Goal: Task Accomplishment & Management: Complete application form

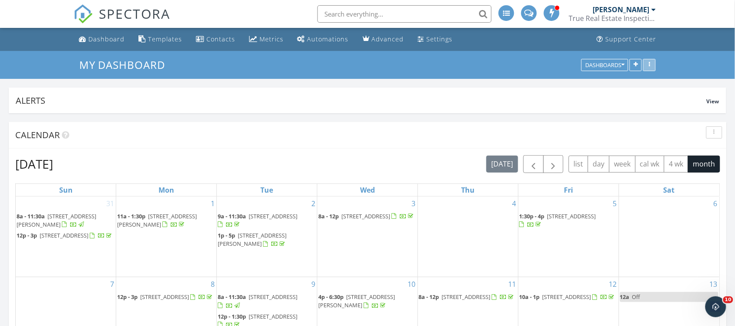
click at [648, 62] on icon "button" at bounding box center [648, 65] width 1 height 6
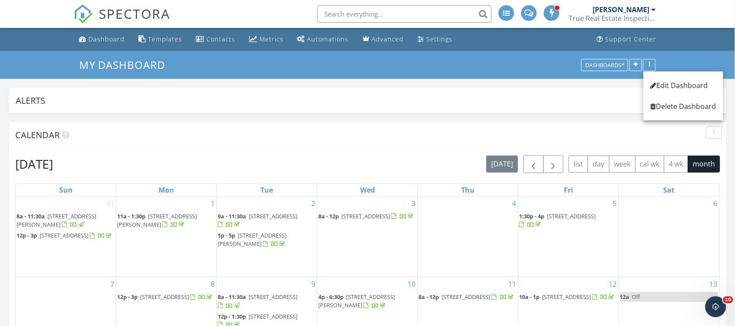
click at [651, 6] on div "[PERSON_NAME]" at bounding box center [623, 9] width 63 height 9
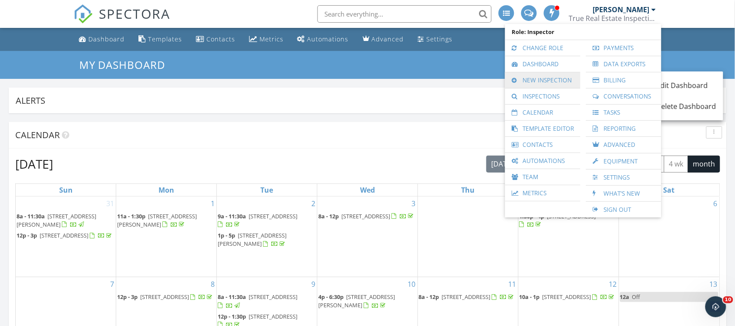
click at [558, 79] on link "New Inspection" at bounding box center [542, 80] width 67 height 16
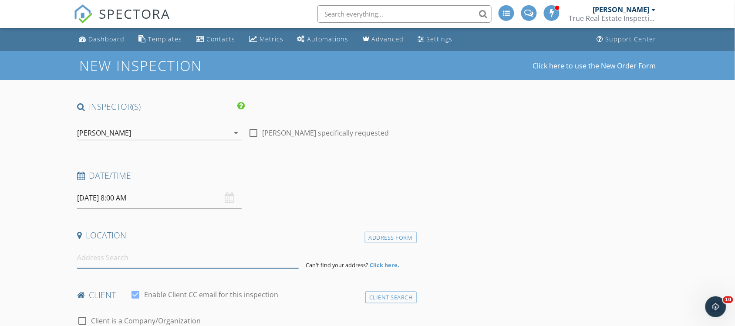
click at [162, 262] on input at bounding box center [188, 257] width 222 height 21
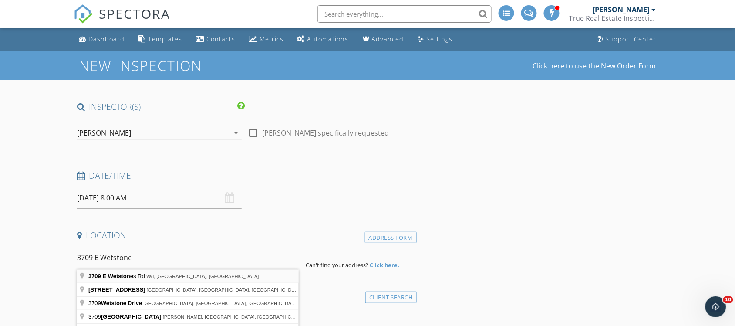
type input "[STREET_ADDRESS]"
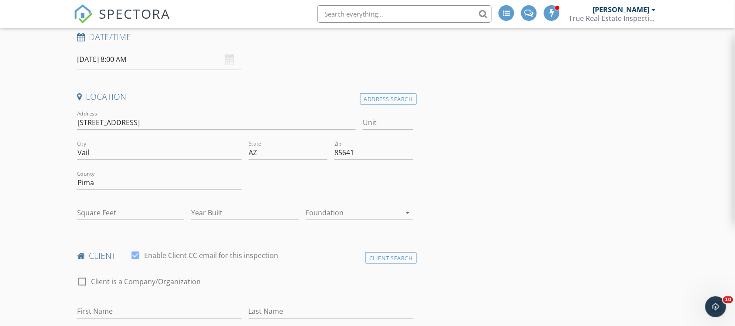
scroll to position [140, 0]
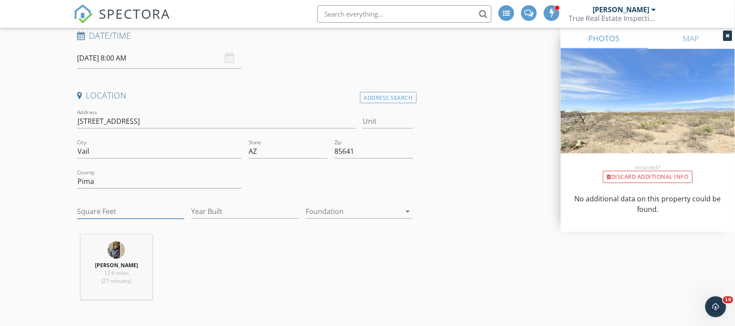
click at [138, 214] on input "Square Feet" at bounding box center [130, 211] width 107 height 14
type input "1560"
click at [236, 210] on input "Year Built" at bounding box center [244, 211] width 107 height 14
type input "2025"
click at [342, 214] on div at bounding box center [353, 211] width 95 height 14
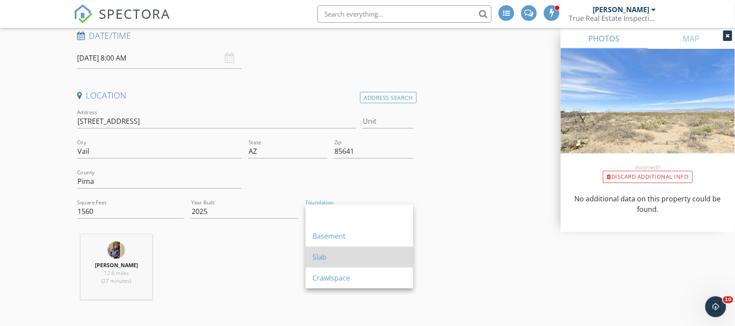
click at [344, 259] on div "Slab" at bounding box center [359, 257] width 94 height 10
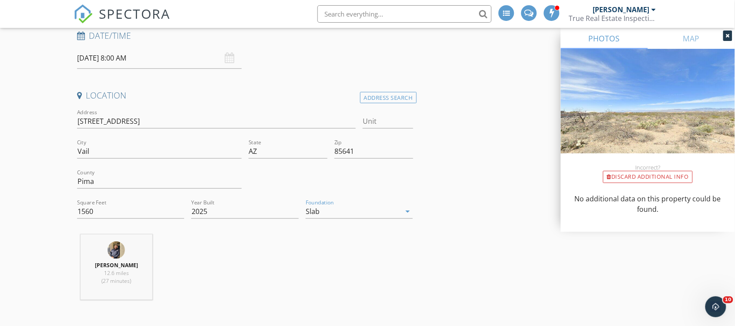
click at [344, 259] on div "Edgar Garcia 12.6 miles (27 minutes)" at bounding box center [245, 270] width 343 height 72
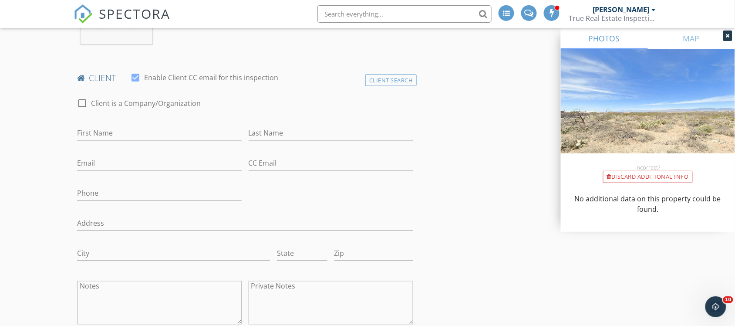
scroll to position [399, 0]
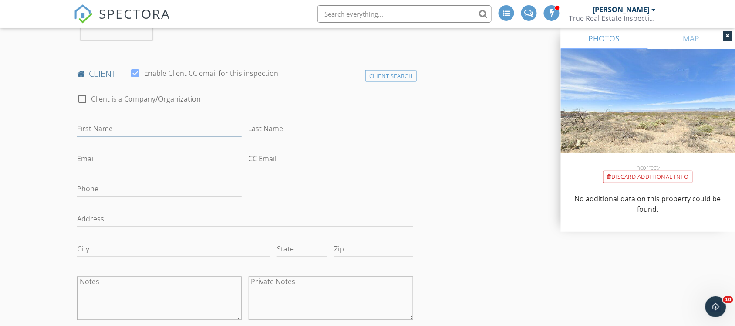
click at [195, 130] on input "First Name" at bounding box center [159, 129] width 165 height 14
type input "Austin"
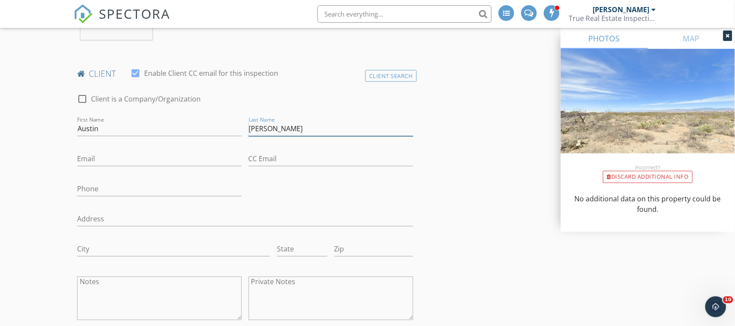
type input "Alexander"
click at [181, 161] on input "Email" at bounding box center [159, 159] width 165 height 14
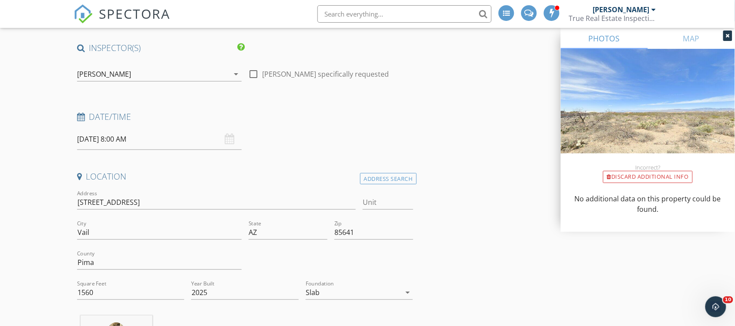
scroll to position [0, 0]
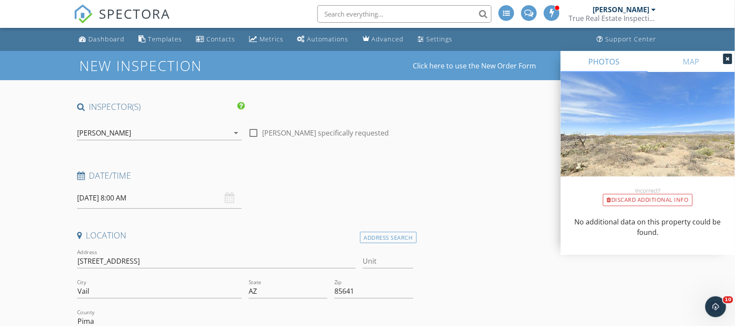
type input "fob.Alexander@gmail.com"
click at [231, 196] on div "09/30/2025 8:00 AM" at bounding box center [159, 197] width 165 height 21
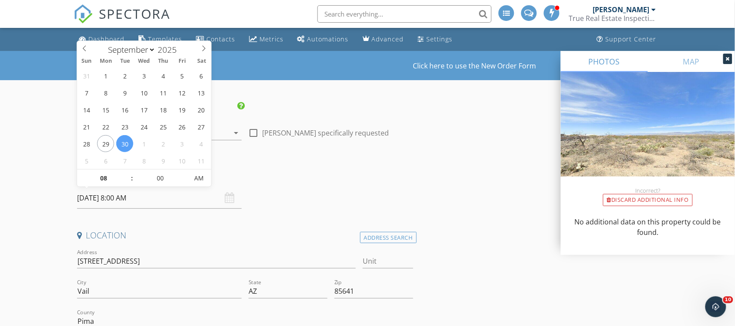
click at [208, 205] on input "09/30/2025 8:00 AM" at bounding box center [159, 197] width 165 height 21
type input "09/30/2025 9:00 AM"
type input "09"
click at [127, 170] on span at bounding box center [127, 173] width 6 height 9
click at [265, 177] on h4 "Date/Time" at bounding box center [245, 175] width 336 height 11
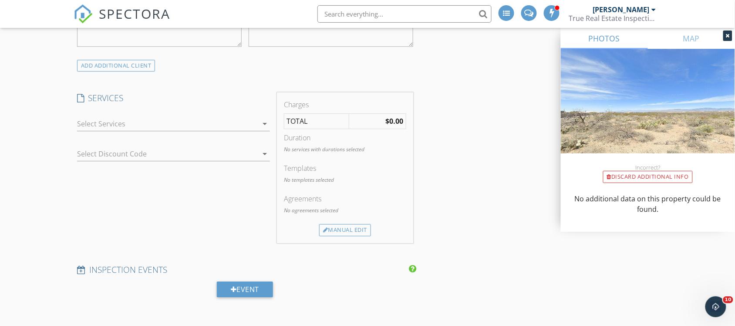
scroll to position [673, 0]
click at [268, 121] on icon "arrow_drop_down" at bounding box center [264, 123] width 10 height 10
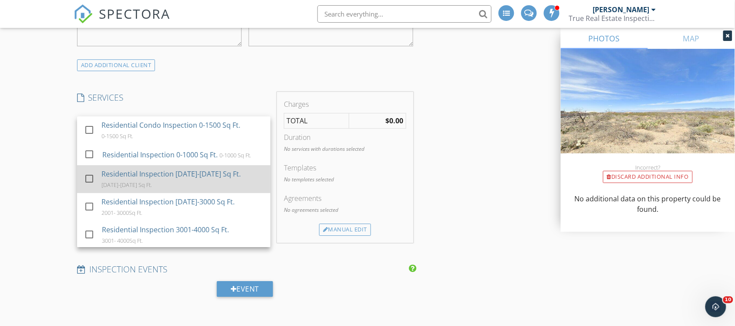
click at [186, 189] on div "Residential Inspection [DATE]-[DATE] Sq Ft. [DATE]-[DATE] Sq Ft." at bounding box center [182, 179] width 162 height 28
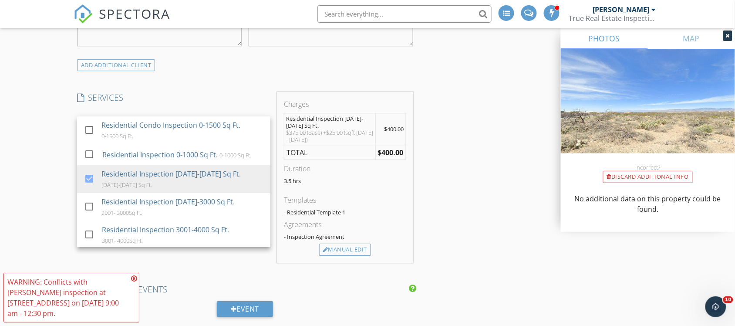
click at [231, 92] on div "INSPECTOR(S) check_box Edgar Garcia PRIMARY Edgar Garcia arrow_drop_down check_…" at bounding box center [245, 265] width 343 height 1675
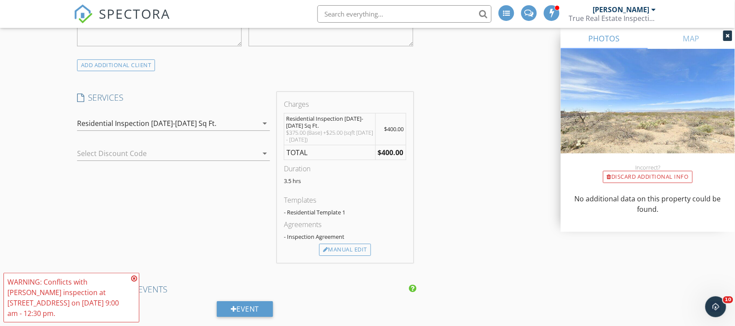
drag, startPoint x: 231, startPoint y: 92, endPoint x: 231, endPoint y: 228, distance: 136.2
click at [231, 228] on div "INSPECTOR(S) check_box Edgar Garcia PRIMARY Edgar Garcia arrow_drop_down check_…" at bounding box center [245, 265] width 343 height 1675
drag, startPoint x: 231, startPoint y: 228, endPoint x: 171, endPoint y: 198, distance: 67.7
click at [171, 198] on div "SERVICES check_box_outline_blank Residential Condo Inspection 0-1500 Sq Ft. 0-1…" at bounding box center [174, 177] width 200 height 171
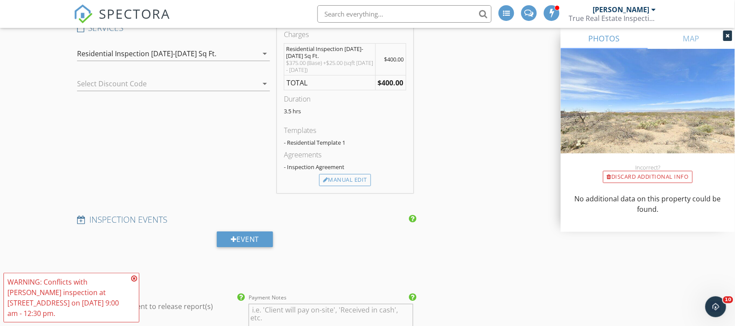
scroll to position [743, 0]
click at [356, 181] on div "Manual Edit" at bounding box center [345, 179] width 52 height 12
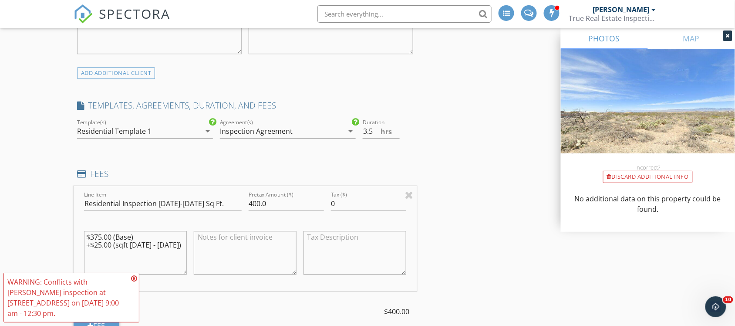
scroll to position [666, 0]
click at [373, 131] on input "3.5" at bounding box center [381, 130] width 37 height 14
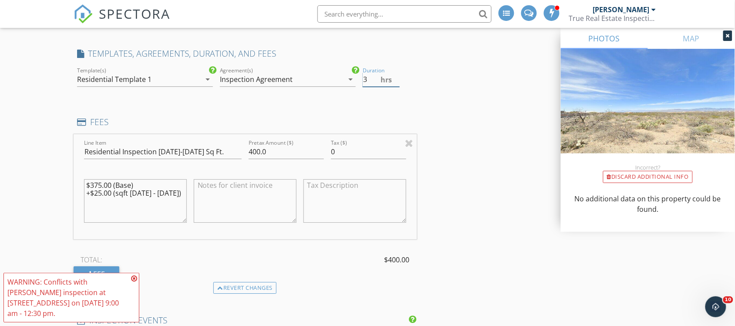
scroll to position [717, 0]
type input "3"
click at [494, 151] on div "INSPECTOR(S) check_box Edgar Garcia PRIMARY Edgar Garcia arrow_drop_down check_…" at bounding box center [368, 285] width 588 height 1802
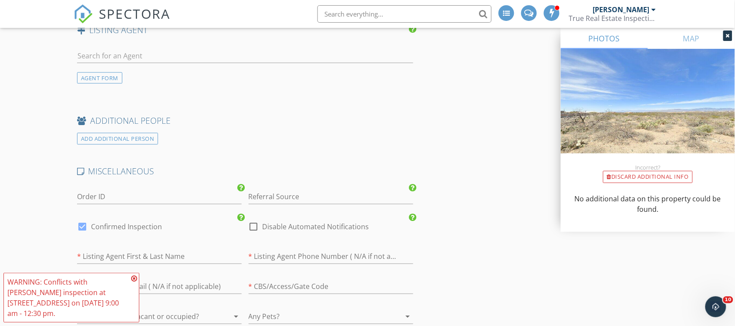
scroll to position [1278, 0]
click at [133, 276] on icon at bounding box center [134, 278] width 6 height 7
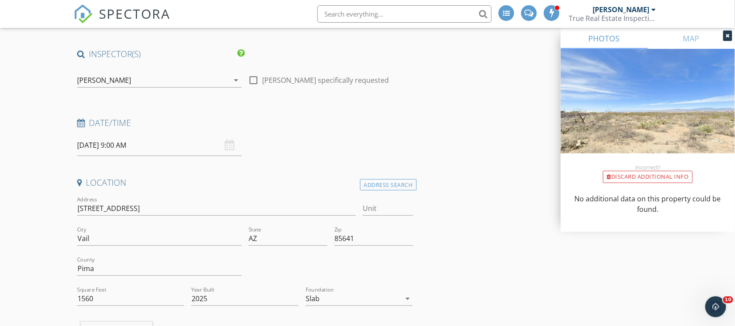
scroll to position [52, 0]
click at [228, 142] on div "09/30/2025 9:00 AM" at bounding box center [159, 145] width 165 height 21
click at [212, 147] on input "09/30/2025 9:00 AM" at bounding box center [159, 145] width 165 height 21
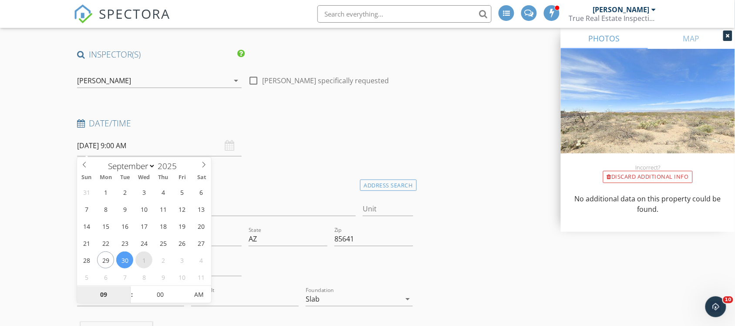
type input "10/01/2025 9:00 AM"
select select "9"
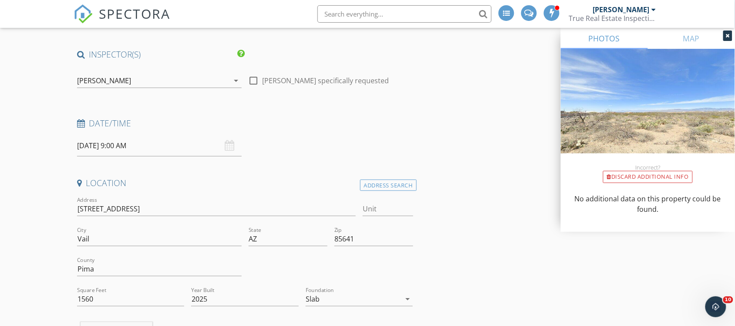
click at [333, 190] on div "Location" at bounding box center [245, 185] width 343 height 17
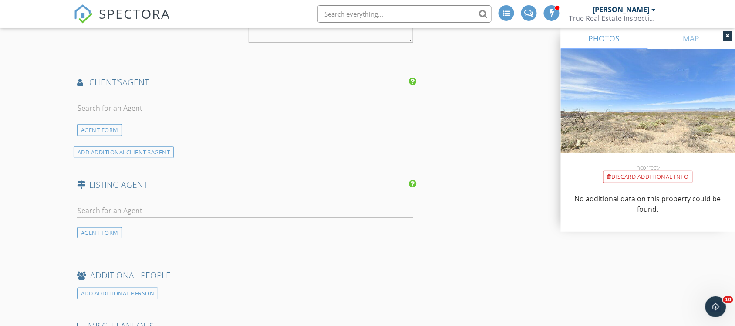
scroll to position [1138, 0]
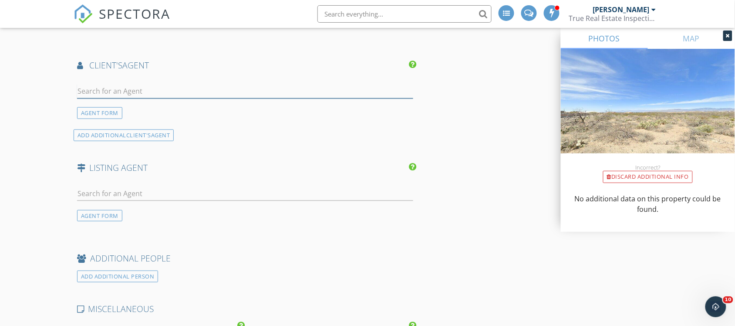
click at [218, 92] on input "text" at bounding box center [245, 91] width 336 height 14
type input "h"
type input "[PERSON_NAME]"
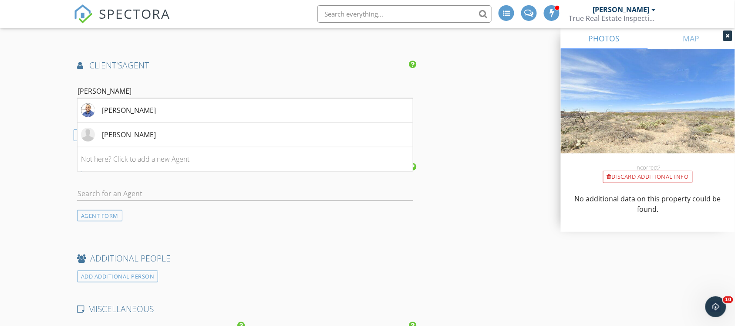
click at [178, 109] on li "[PERSON_NAME]" at bounding box center [244, 110] width 335 height 24
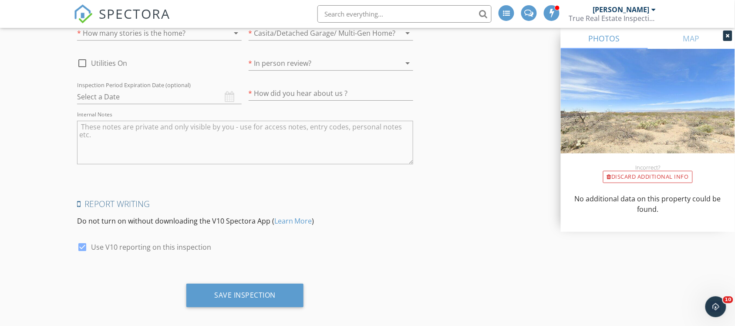
scroll to position [1857, 0]
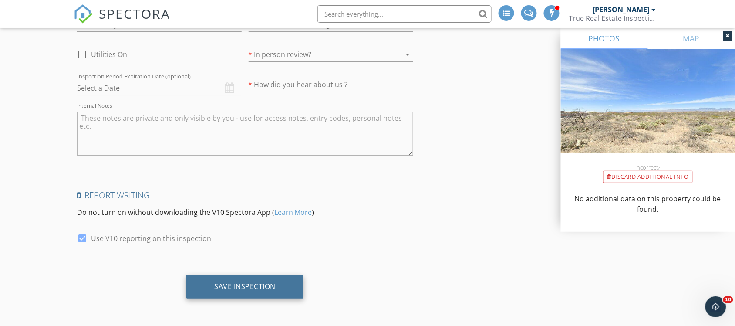
click at [264, 283] on div "Save Inspection" at bounding box center [244, 286] width 61 height 9
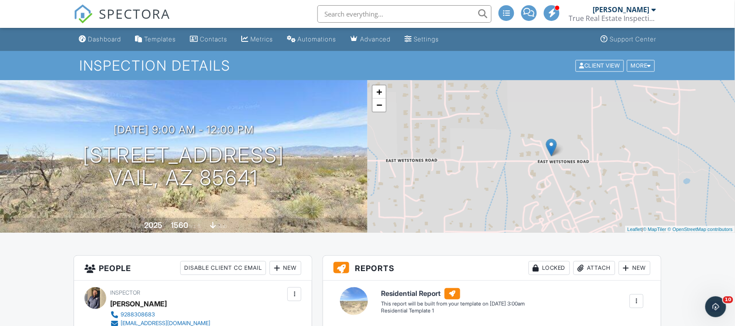
click at [651, 6] on div at bounding box center [653, 9] width 4 height 7
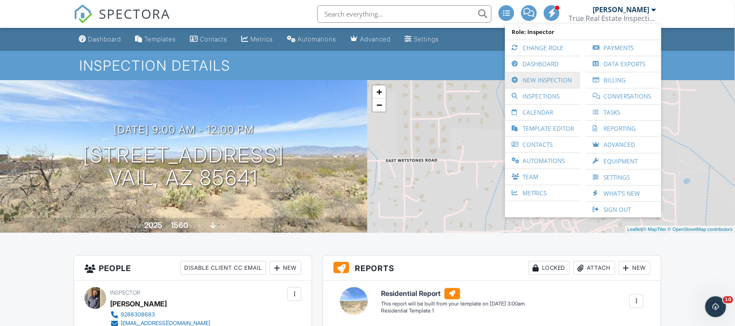
click at [541, 83] on link "New Inspection" at bounding box center [542, 80] width 67 height 16
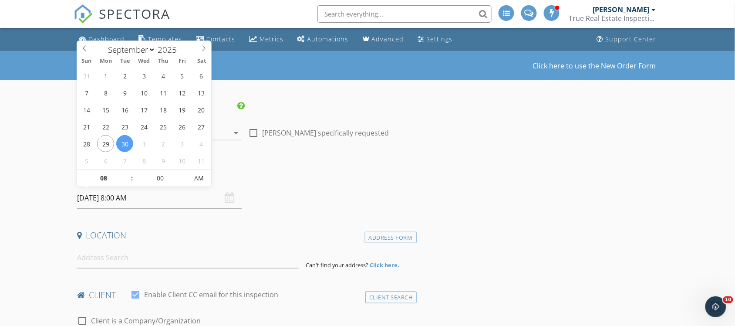
click at [208, 196] on input "09/30/2025 8:00 AM" at bounding box center [159, 197] width 165 height 21
select select "9"
type input "10/02/2025 8:00 AM"
type input "09"
type input "10/02/2025 9:00 AM"
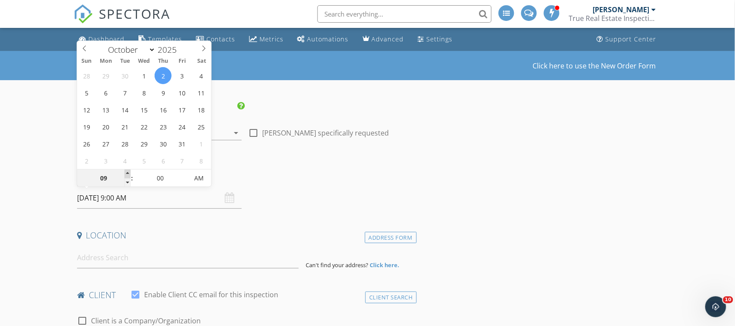
click at [127, 171] on span at bounding box center [127, 173] width 6 height 9
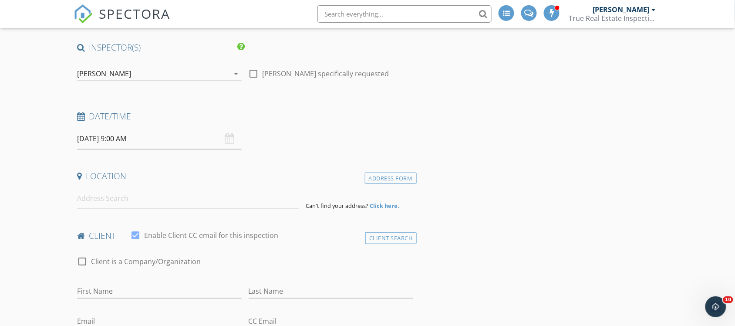
scroll to position [60, 0]
click at [210, 208] on input at bounding box center [188, 197] width 222 height 21
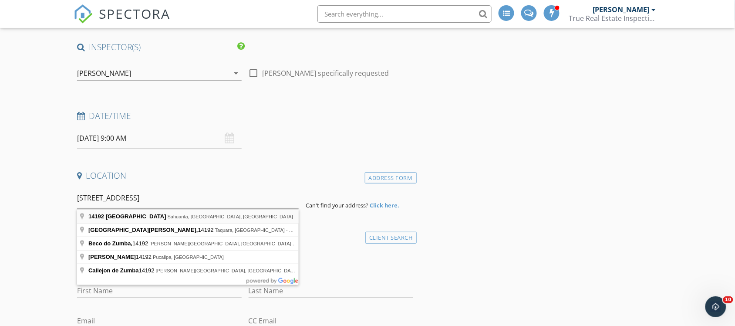
type input "14192 South Avenida Zumba, Sahuarita, AZ, USA"
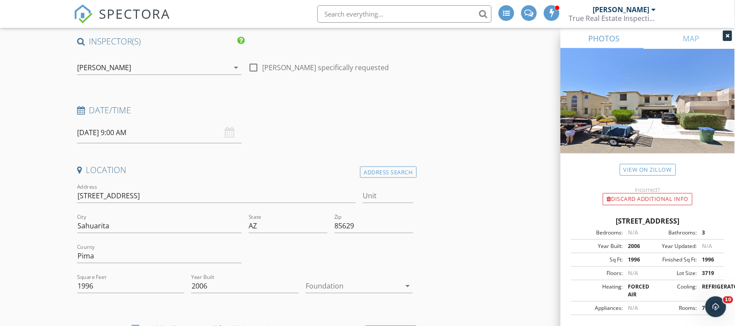
scroll to position [84, 0]
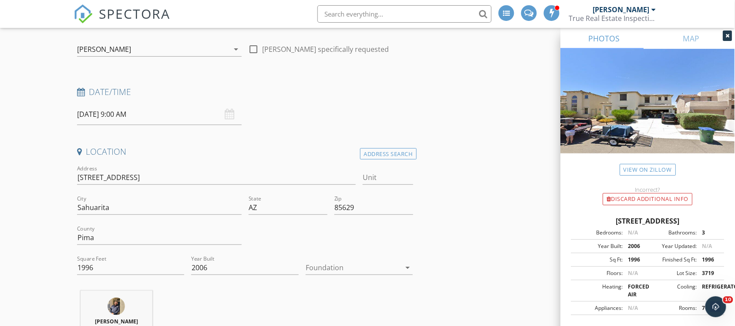
click at [725, 34] on icon at bounding box center [727, 35] width 4 height 5
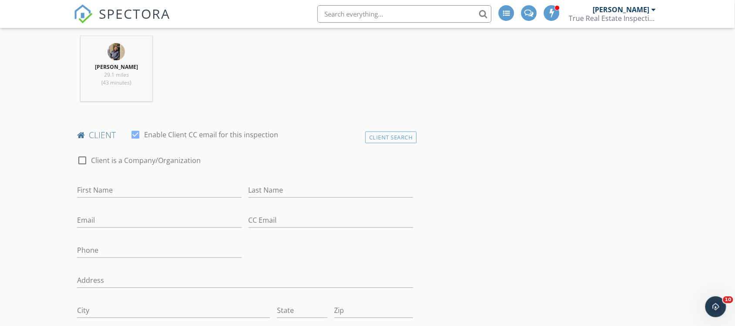
scroll to position [338, 0]
click at [187, 194] on input "First Name" at bounding box center [159, 190] width 165 height 14
type input "Julian A"
type input "Campa"
click at [165, 217] on input "Email" at bounding box center [159, 220] width 165 height 14
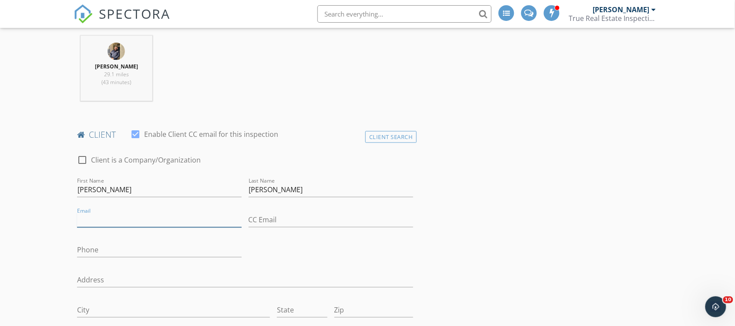
click at [154, 223] on input "Email" at bounding box center [159, 220] width 165 height 14
type input "julian_campa@icloud.com"
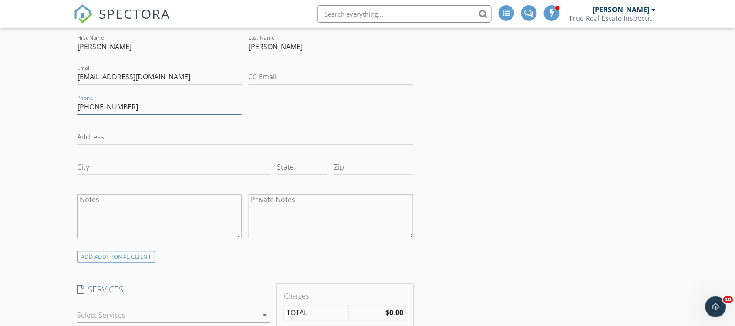
scroll to position [482, 0]
type input "520-988-4247"
click at [145, 257] on div "ADD ADDITIONAL client" at bounding box center [116, 256] width 78 height 12
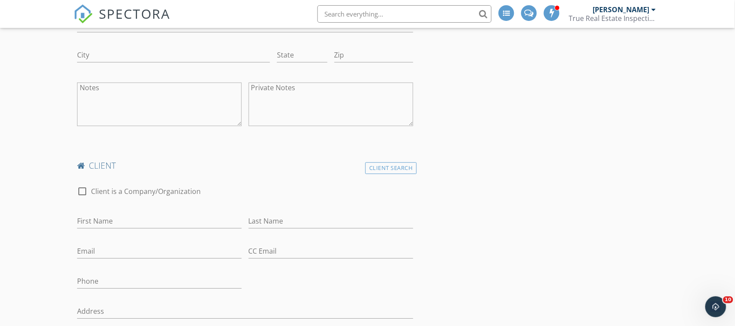
scroll to position [594, 0]
click at [141, 227] on input "First Name" at bounding box center [159, 219] width 165 height 14
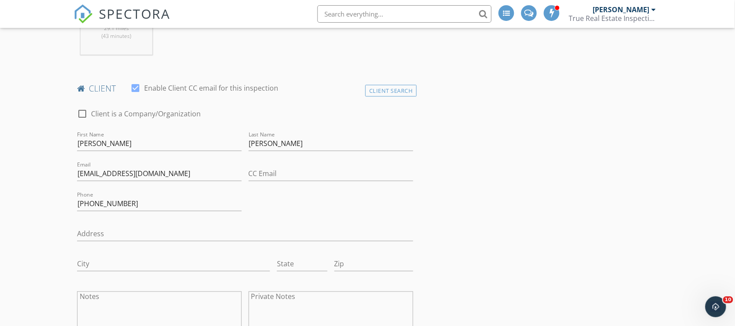
scroll to position [384, 0]
click at [295, 146] on input "Campa" at bounding box center [330, 144] width 165 height 14
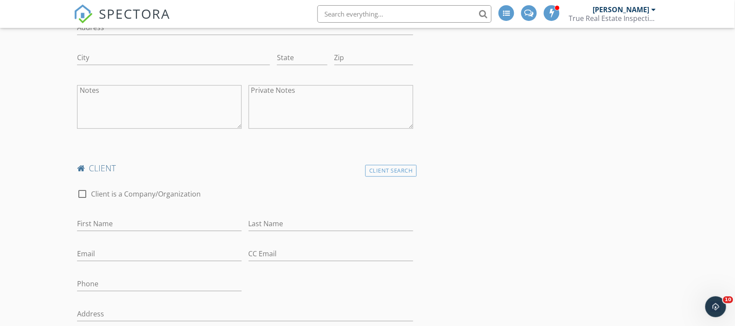
scroll to position [591, 0]
type input "Campa Andrade"
click at [162, 220] on input "First Name" at bounding box center [159, 223] width 165 height 14
type input "Marlene A"
type input "Cordova Sevilla"
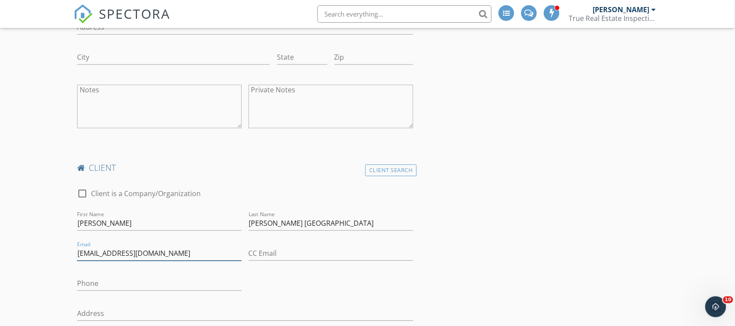
type input "marlen_beiia@hotmail.com"
type input "520-988-4247"
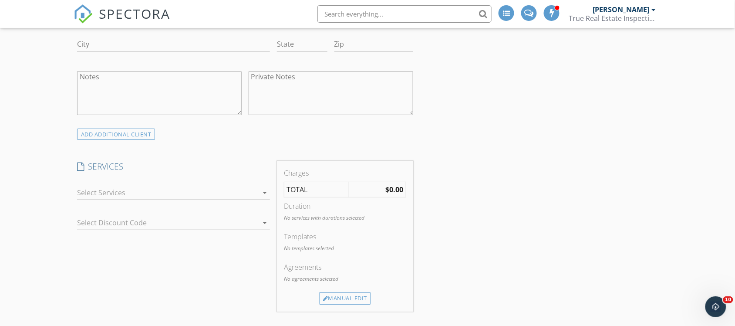
scroll to position [890, 0]
click at [229, 195] on div at bounding box center [167, 192] width 181 height 14
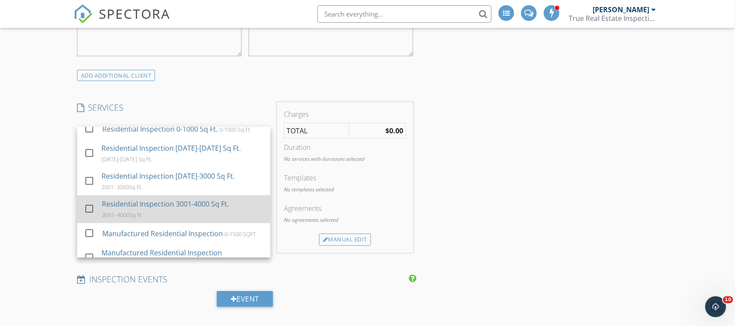
scroll to position [36, 0]
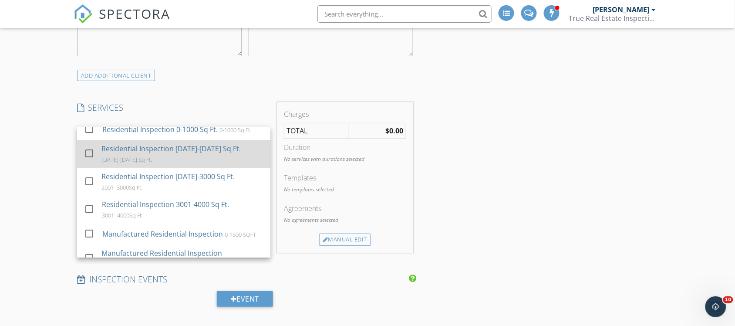
click at [190, 160] on div "Residential Inspection 1001-2000 Sq Ft. 1000-2000 Sq Ft." at bounding box center [182, 154] width 162 height 28
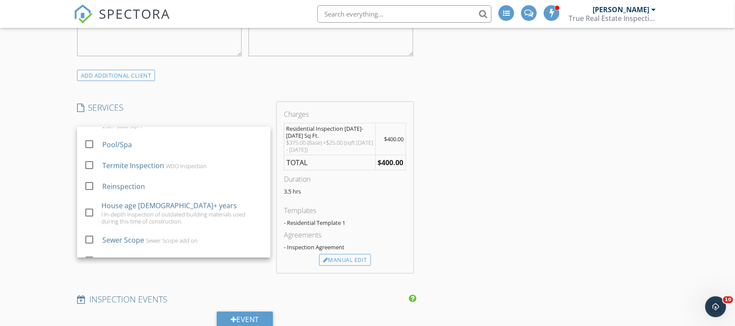
scroll to position [230, 0]
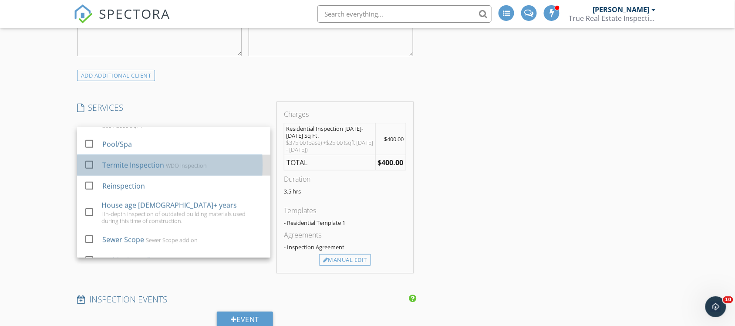
click at [166, 166] on div "WDO Inspection" at bounding box center [186, 165] width 41 height 7
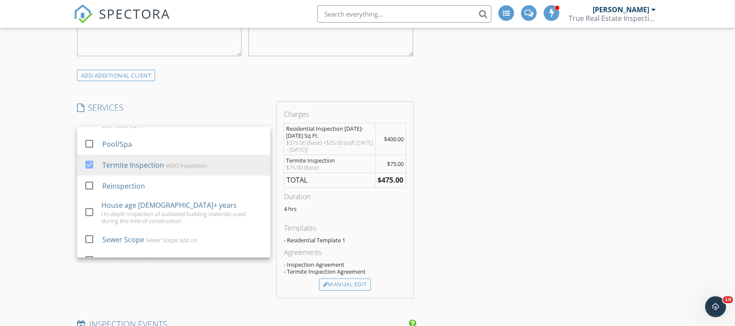
click at [432, 141] on div "INSPECTOR(S) check_box Edgar Garcia PRIMARY Edgar Garcia arrow_drop_down check_…" at bounding box center [368, 170] width 588 height 2037
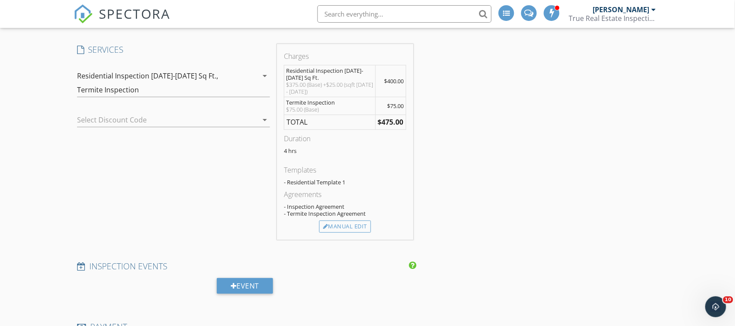
scroll to position [1007, 0]
click at [344, 227] on div "Manual Edit" at bounding box center [345, 225] width 52 height 12
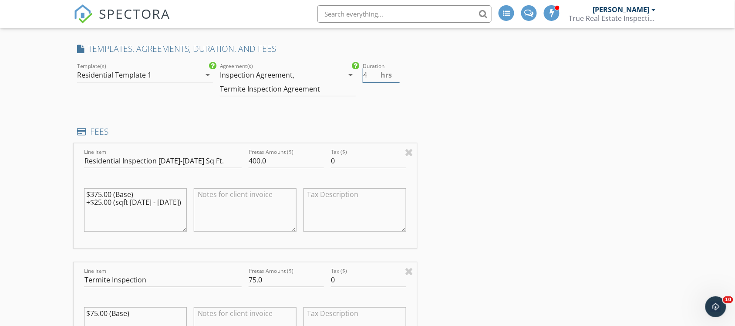
click at [371, 71] on input "4" at bounding box center [381, 75] width 37 height 14
type input "3"
click at [455, 75] on div "INSPECTOR(S) check_box Edgar Garcia PRIMARY Edgar Garcia arrow_drop_down check_…" at bounding box center [368, 204] width 588 height 2220
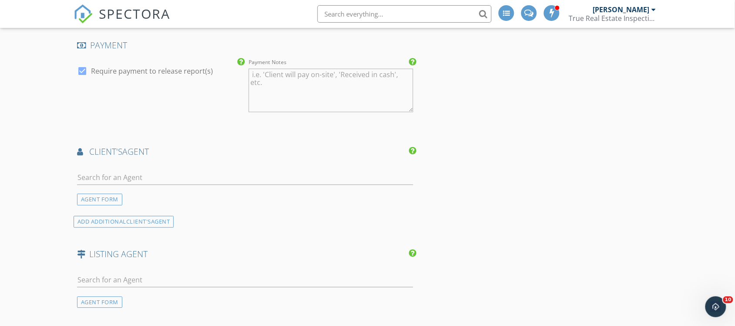
scroll to position [1471, 0]
click at [243, 183] on input "text" at bounding box center [245, 177] width 336 height 14
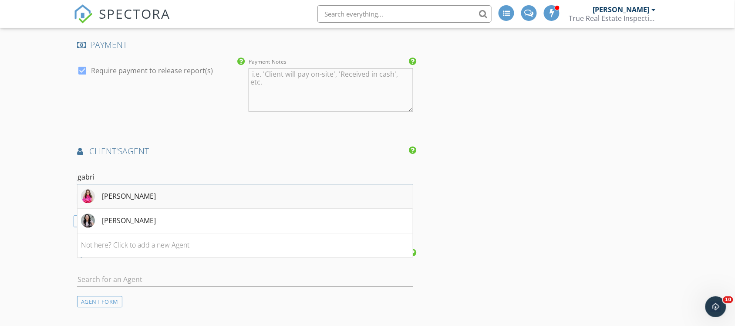
type input "gabri"
click at [229, 196] on li "Gabriela Valenzuela" at bounding box center [244, 196] width 335 height 24
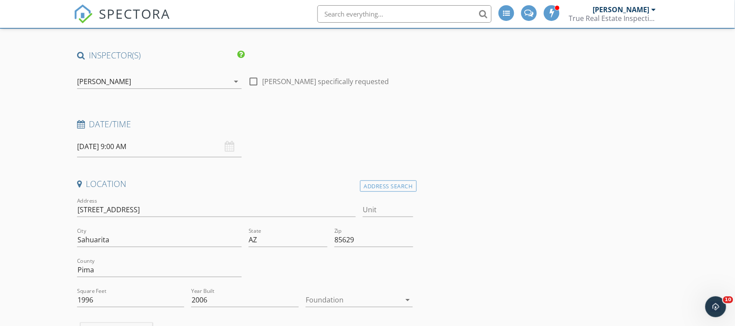
scroll to position [0, 0]
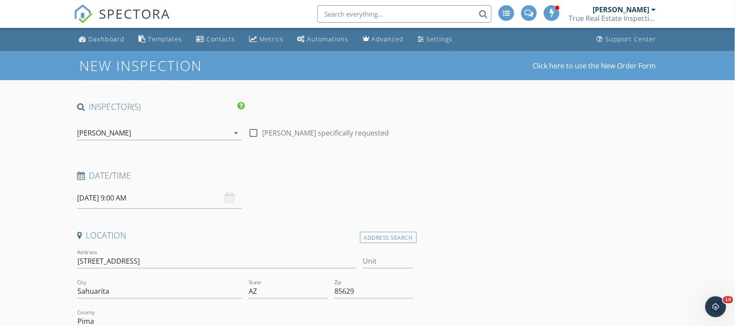
click at [227, 197] on div "10/02/2025 9:00 AM" at bounding box center [159, 197] width 165 height 21
click at [202, 197] on input "10/02/2025 9:00 AM" at bounding box center [159, 197] width 165 height 21
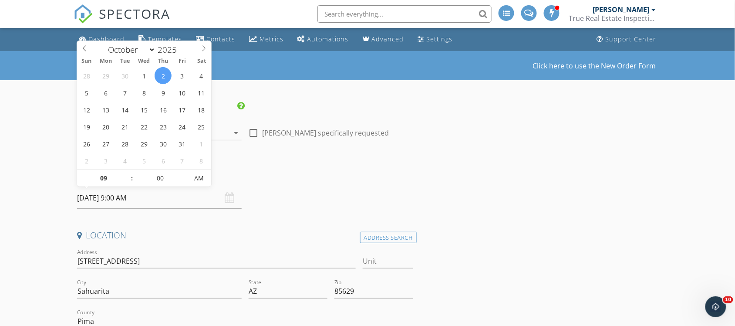
click at [312, 195] on div "Date/Time 10/02/2025 9:00 AM" at bounding box center [245, 189] width 343 height 39
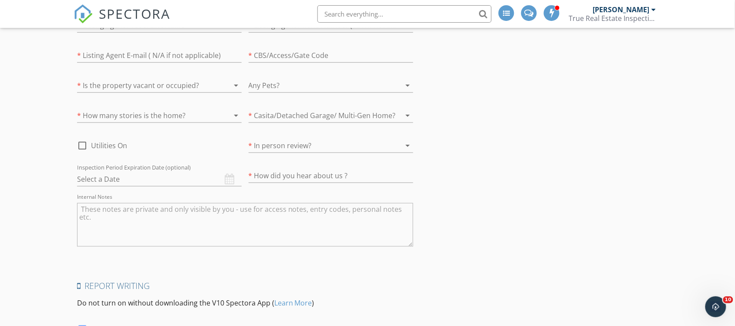
scroll to position [2277, 0]
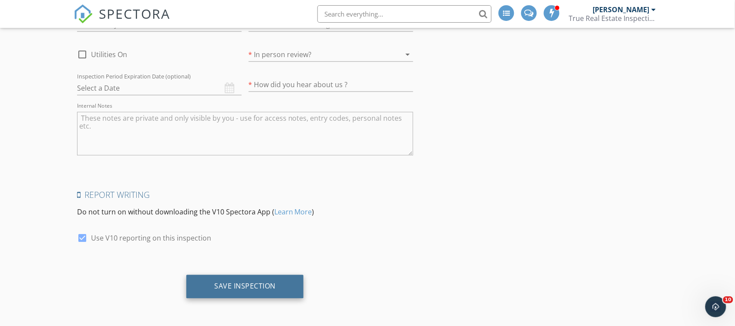
click at [208, 296] on div "Save Inspection" at bounding box center [244, 287] width 117 height 24
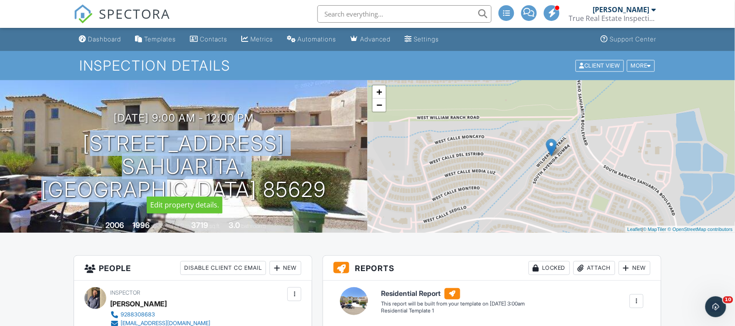
drag, startPoint x: 18, startPoint y: 150, endPoint x: 340, endPoint y: 166, distance: 322.0
click at [340, 166] on div "[DATE] 9:00 am - 12:00 pm [STREET_ADDRESS] [GEOGRAPHIC_DATA], AZ 85629" at bounding box center [183, 156] width 367 height 89
copy h1 "[STREET_ADDRESS]"
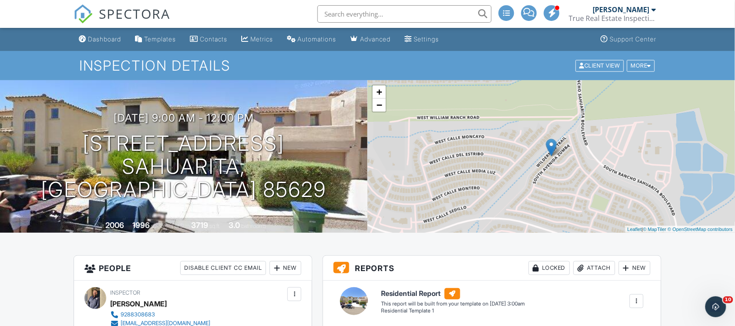
click at [464, 61] on h1 "Inspection Details" at bounding box center [367, 65] width 577 height 15
click at [634, 10] on div "[PERSON_NAME]" at bounding box center [620, 9] width 57 height 9
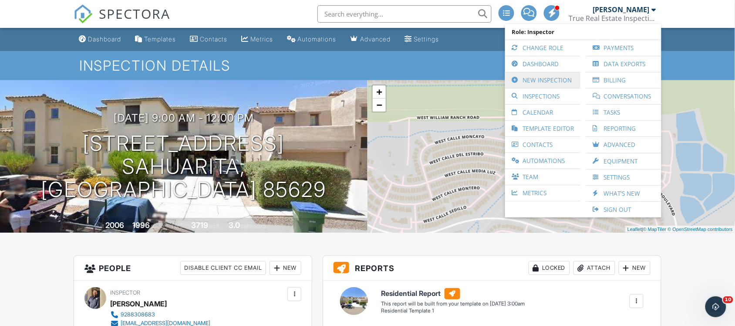
click at [553, 86] on link "New Inspection" at bounding box center [542, 80] width 67 height 16
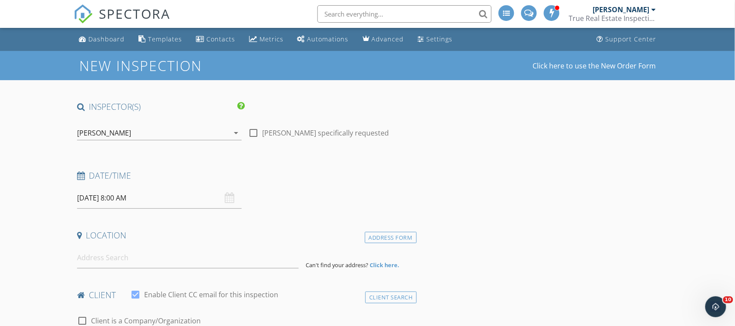
click at [192, 198] on input "[DATE] 8:00 AM" at bounding box center [159, 197] width 165 height 21
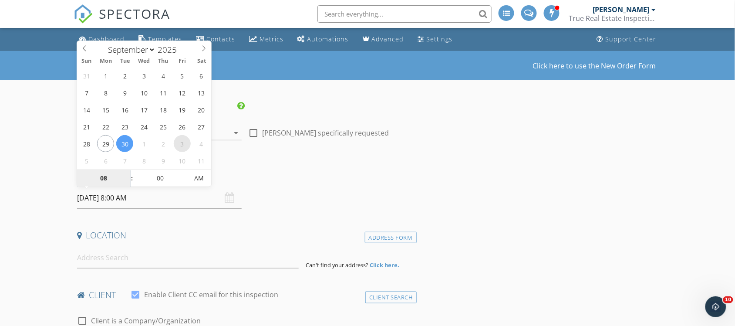
select select "9"
click at [199, 175] on span "AM" at bounding box center [199, 177] width 24 height 17
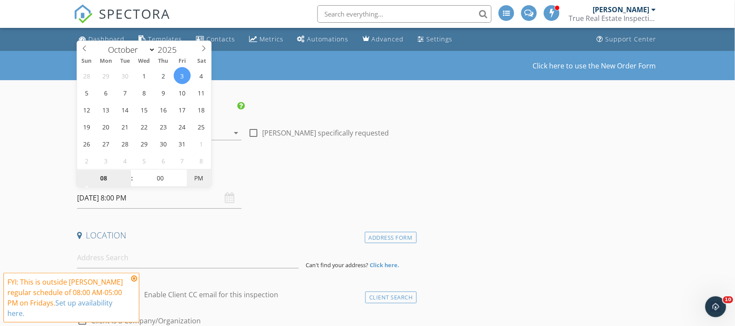
type input "[DATE] 8:00 AM"
click at [190, 176] on span "PM" at bounding box center [199, 177] width 24 height 17
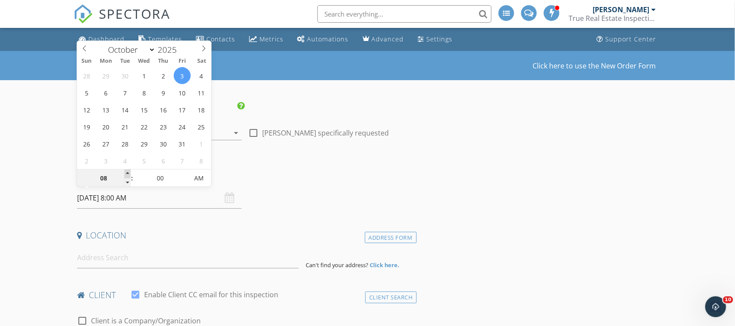
type input "09"
type input "[DATE] 9:00 AM"
click at [131, 171] on span at bounding box center [127, 173] width 6 height 9
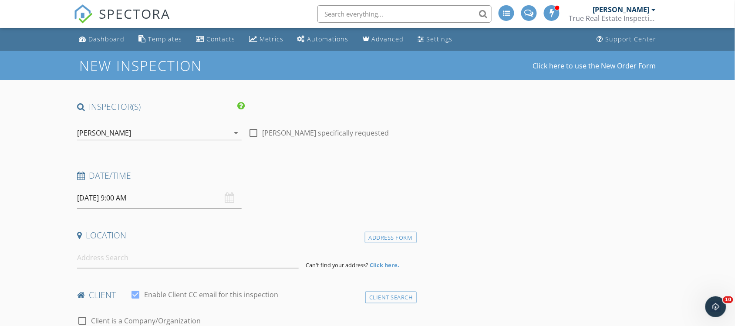
click at [330, 190] on div "Date/Time [DATE] 9:00 AM" at bounding box center [245, 189] width 343 height 39
click at [190, 259] on input at bounding box center [188, 257] width 222 height 21
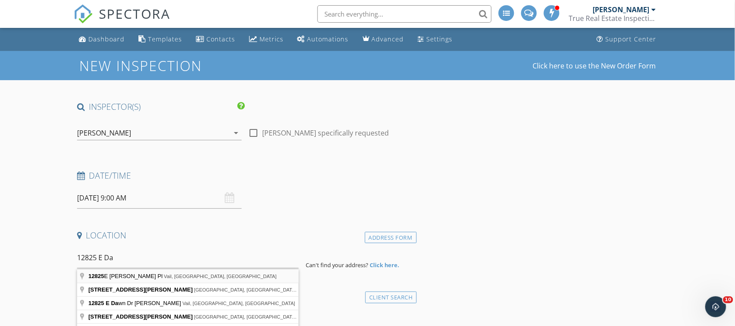
type input "[STREET_ADDRESS][PERSON_NAME][PERSON_NAME]"
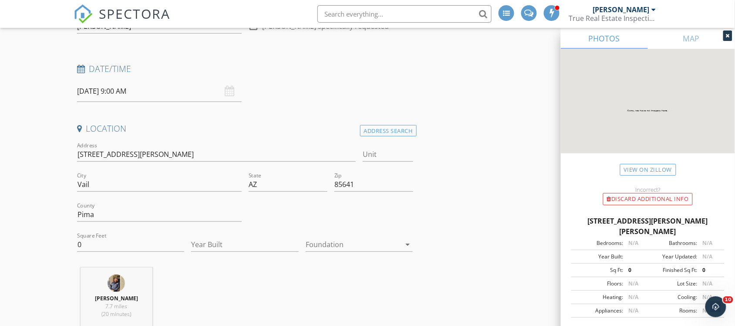
scroll to position [109, 0]
click at [123, 238] on input "0" at bounding box center [130, 242] width 107 height 14
type input "1667"
click at [204, 246] on input "Year Built" at bounding box center [244, 242] width 107 height 14
type input "2025"
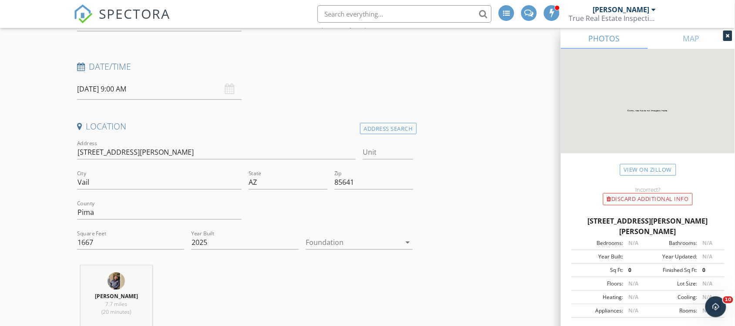
click at [320, 266] on div "[PERSON_NAME] 7.7 miles (20 minutes)" at bounding box center [245, 301] width 343 height 72
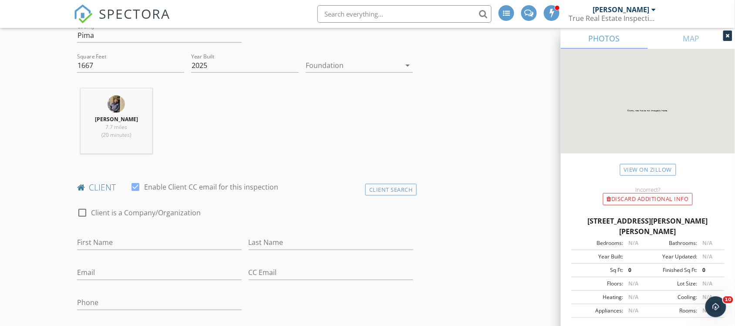
scroll to position [309, 0]
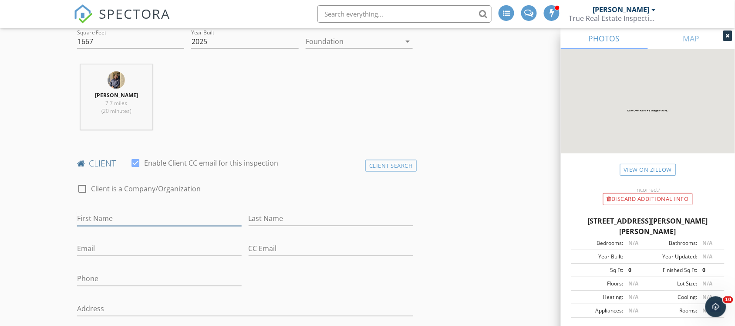
click at [195, 217] on input "First Name" at bounding box center [159, 219] width 165 height 14
type input "[PERSON_NAME] & [PERSON_NAME]"
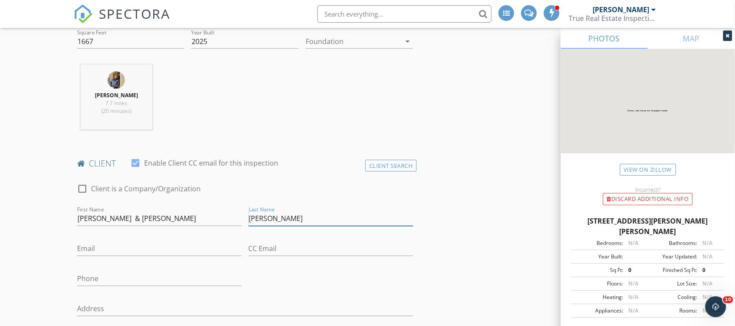
type input "[PERSON_NAME]"
click at [294, 263] on div at bounding box center [330, 261] width 165 height 5
click at [173, 251] on input "Email" at bounding box center [159, 249] width 165 height 14
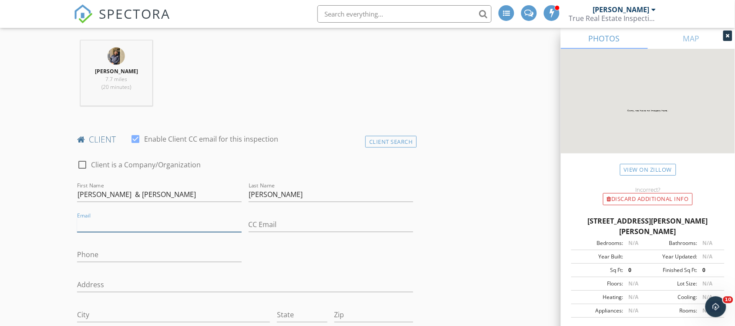
scroll to position [334, 0]
type input "[EMAIL_ADDRESS][DOMAIN_NAME]"
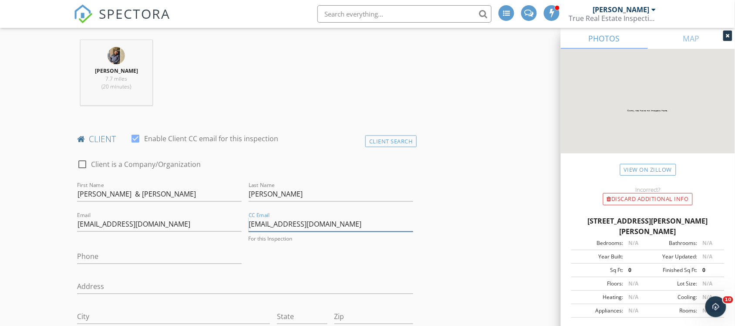
type input "[EMAIL_ADDRESS][DOMAIN_NAME]"
click at [123, 253] on input "Phone" at bounding box center [159, 256] width 165 height 14
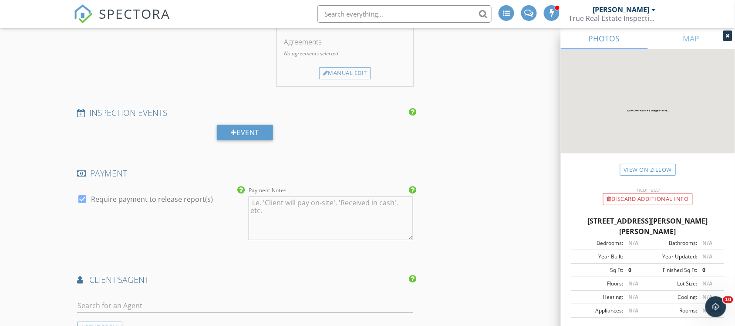
scroll to position [886, 0]
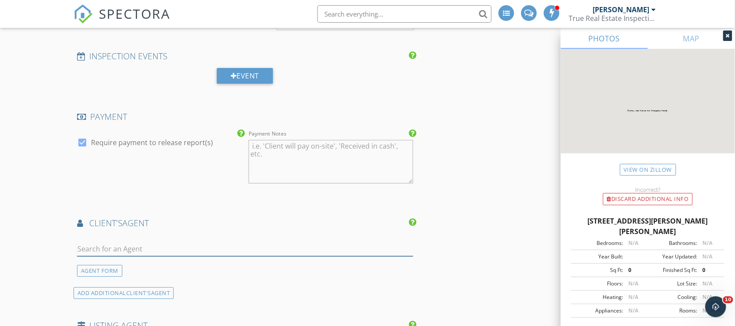
click at [285, 243] on input "text" at bounding box center [245, 249] width 336 height 14
type input "[PERSON_NAME]"
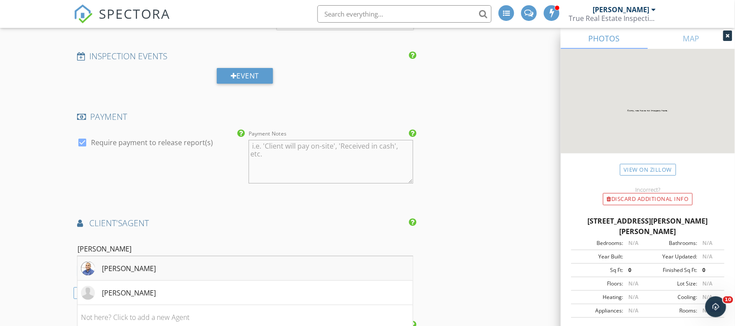
click at [228, 278] on li "[PERSON_NAME]" at bounding box center [244, 268] width 335 height 24
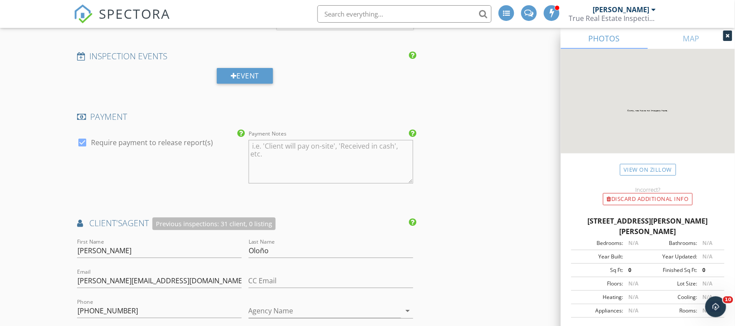
click at [459, 257] on div "INSPECTOR(S) check_box [PERSON_NAME] PRIMARY [PERSON_NAME] arrow_drop_down chec…" at bounding box center [368, 197] width 588 height 1964
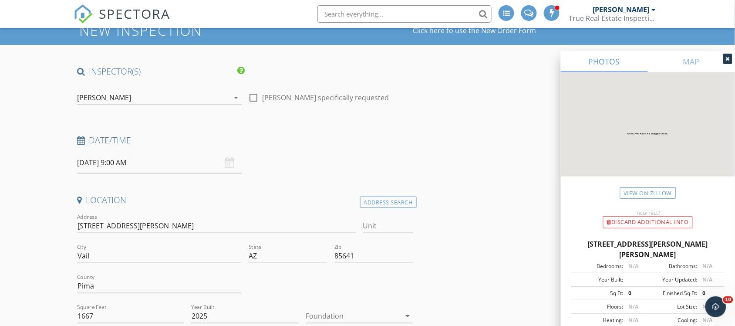
scroll to position [0, 0]
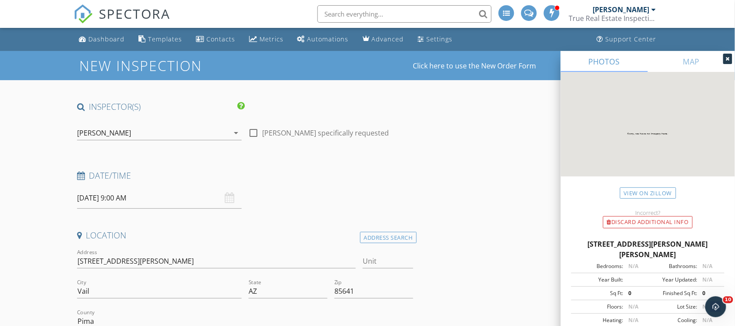
click at [726, 57] on icon at bounding box center [727, 58] width 4 height 5
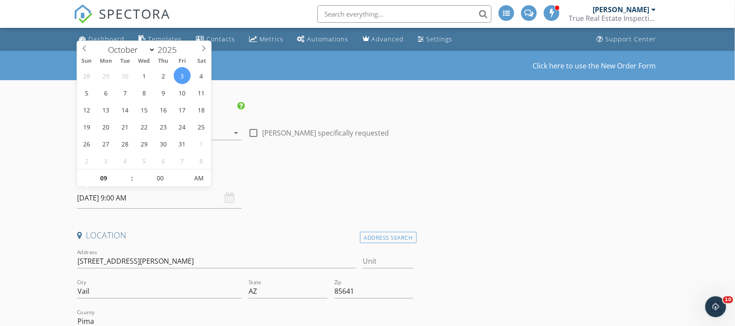
click at [201, 200] on input "[DATE] 9:00 AM" at bounding box center [159, 197] width 165 height 21
click at [306, 187] on div "Date/Time" at bounding box center [245, 178] width 343 height 17
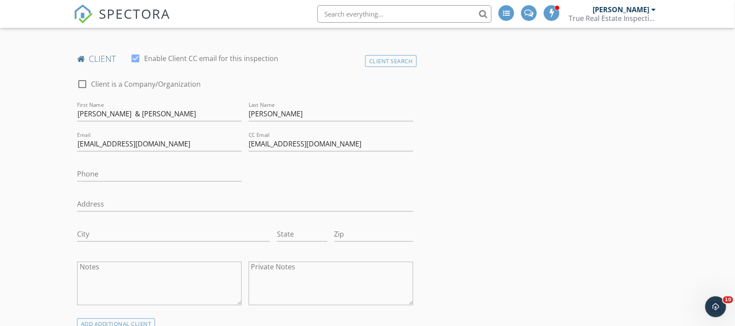
scroll to position [413, 0]
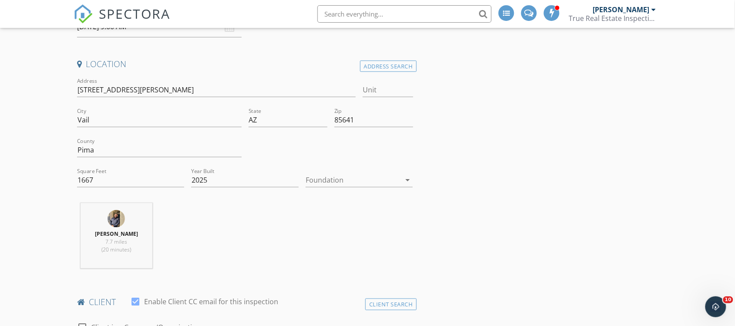
scroll to position [173, 0]
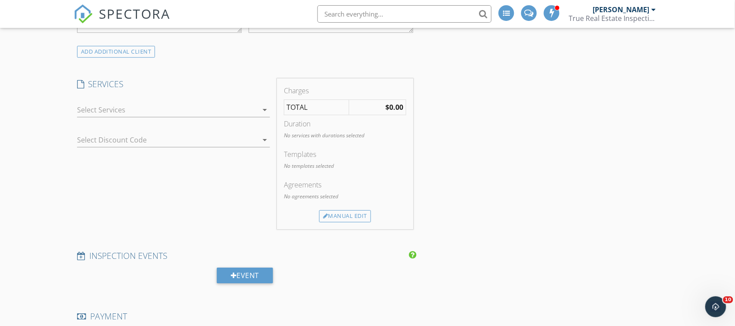
scroll to position [687, 0]
click at [249, 113] on div at bounding box center [167, 109] width 181 height 14
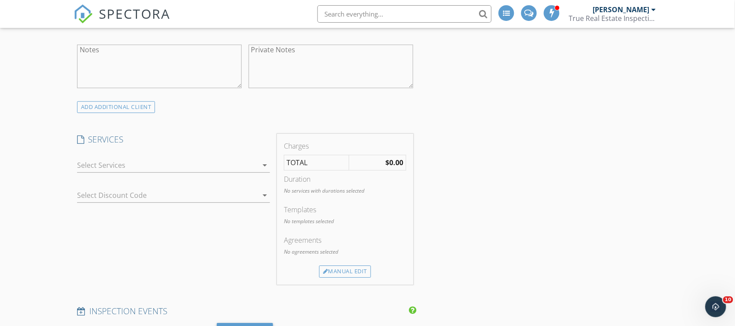
scroll to position [631, 0]
click at [269, 168] on icon "arrow_drop_down" at bounding box center [264, 164] width 10 height 10
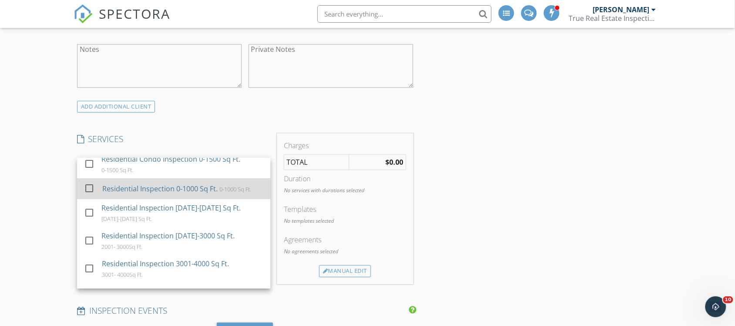
scroll to position [8, 0]
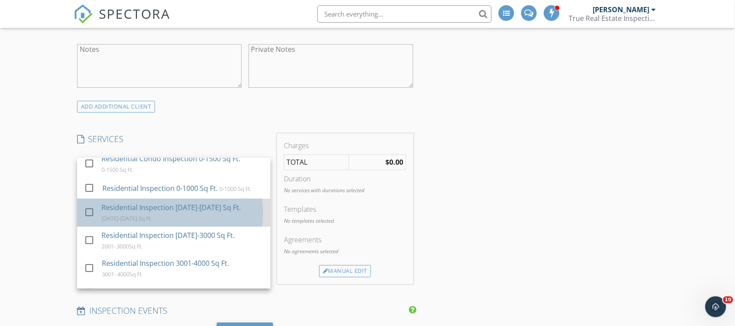
click at [231, 218] on div "Residential Inspection [DATE]-[DATE] Sq Ft. [DATE]-[DATE] Sq Ft." at bounding box center [182, 212] width 162 height 28
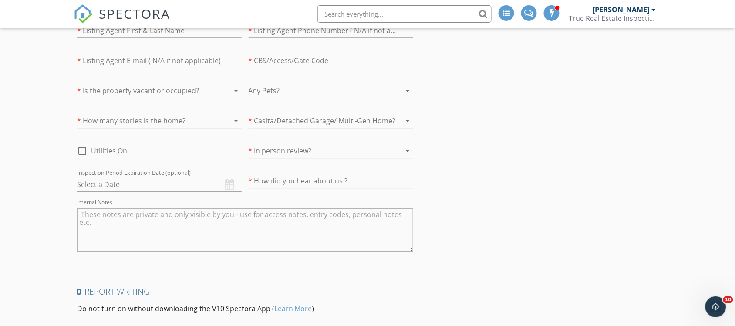
scroll to position [1783, 0]
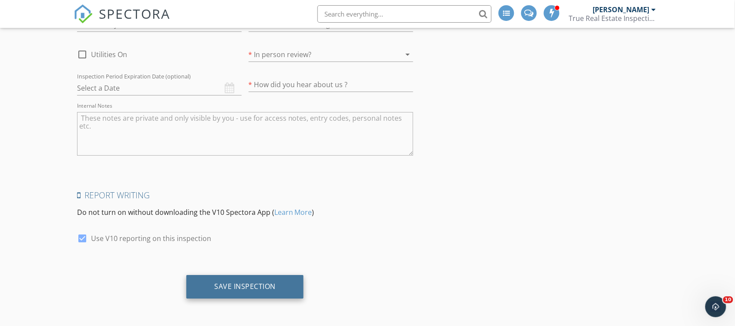
click at [267, 275] on div "Save Inspection" at bounding box center [244, 287] width 117 height 24
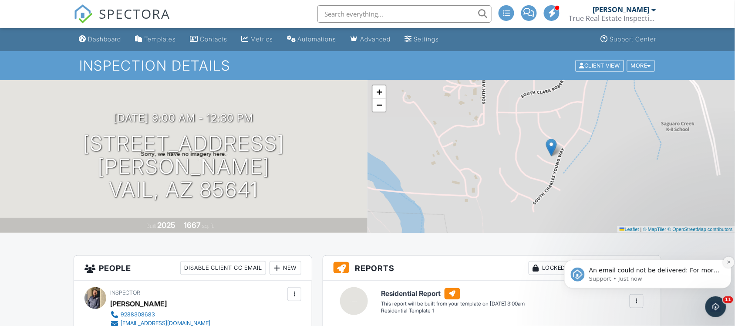
click at [726, 262] on icon "Dismiss notification" at bounding box center [728, 261] width 5 height 5
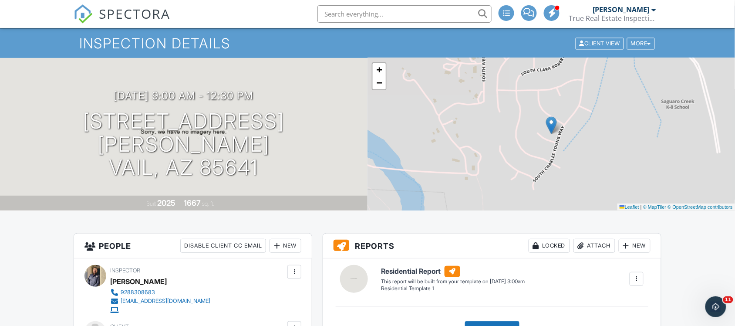
scroll to position [20, 0]
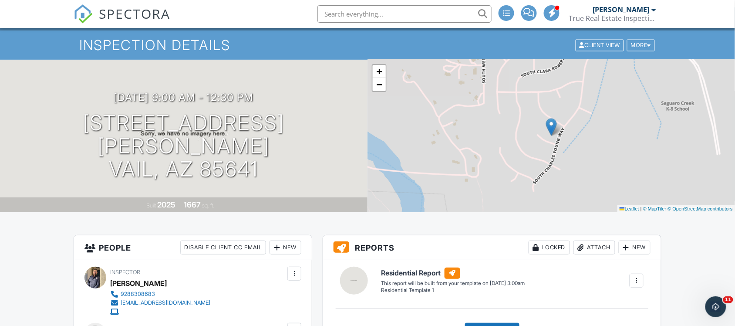
click at [650, 7] on div "[PERSON_NAME]" at bounding box center [623, 9] width 63 height 9
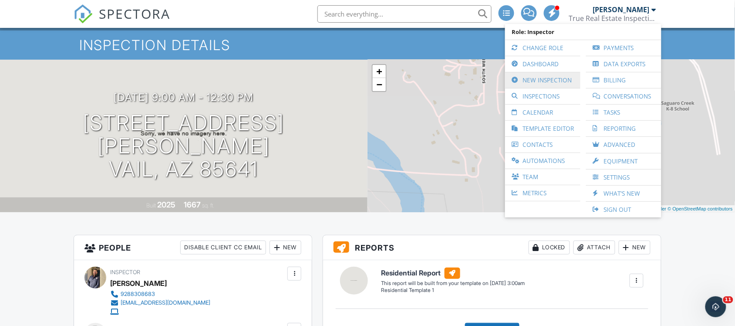
click at [551, 77] on link "New Inspection" at bounding box center [542, 80] width 67 height 16
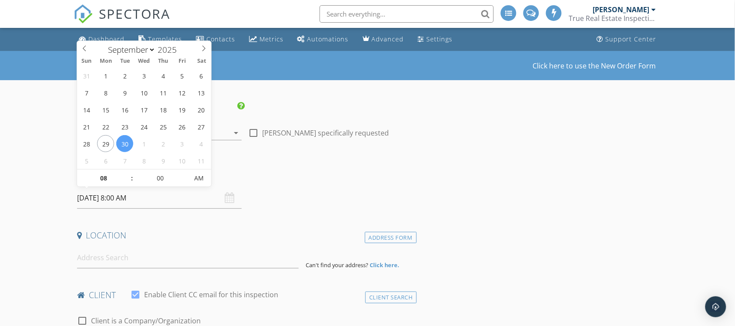
click at [205, 193] on input "[DATE] 8:00 AM" at bounding box center [159, 197] width 165 height 21
select select "9"
type input "10/07/2025 8:00 AM"
type input "09"
type input "10/07/2025 9:00 AM"
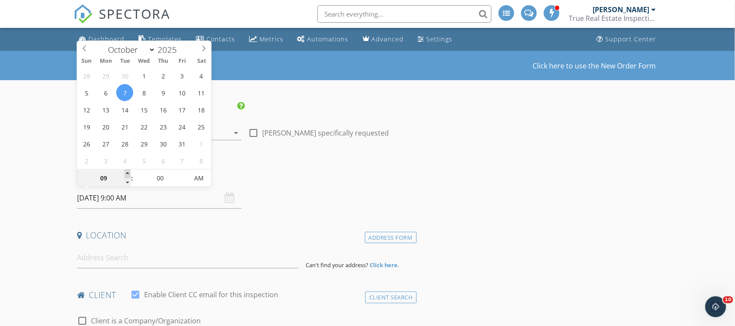
click at [124, 172] on span at bounding box center [127, 173] width 6 height 9
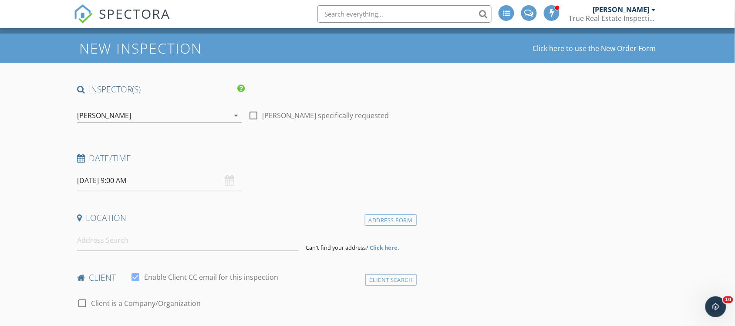
scroll to position [18, 0]
click at [216, 247] on input at bounding box center [188, 239] width 222 height 21
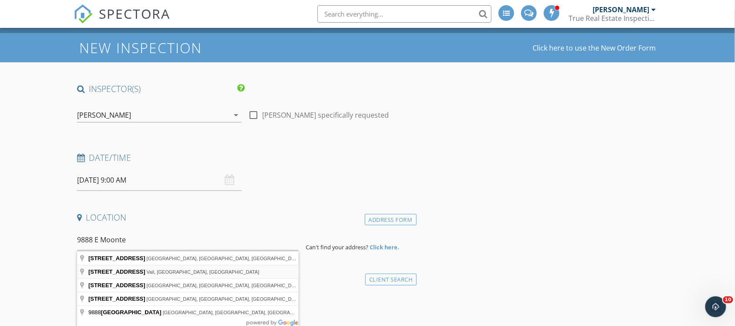
type input "9888 East Moontear Way, Vail, AZ, USA"
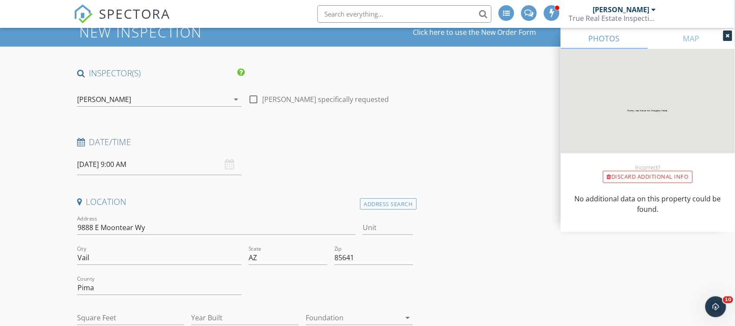
scroll to position [37, 0]
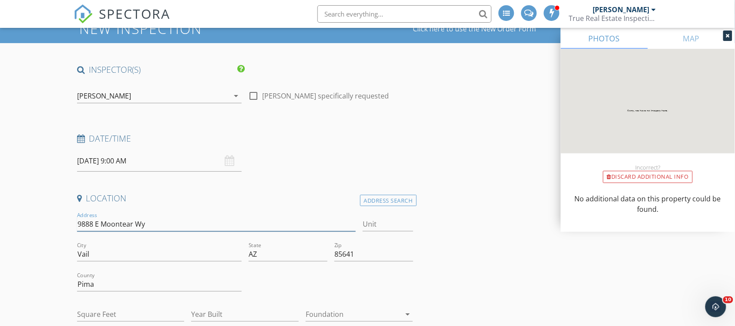
drag, startPoint x: 158, startPoint y: 221, endPoint x: 64, endPoint y: 224, distance: 93.6
click at [163, 219] on input "9888 E Moontear Wy" at bounding box center [216, 224] width 279 height 14
click at [91, 232] on div "Address 9888 E Moontear Wy" at bounding box center [216, 228] width 279 height 23
click at [81, 223] on input "9888 E Moontear Wy" at bounding box center [216, 224] width 279 height 14
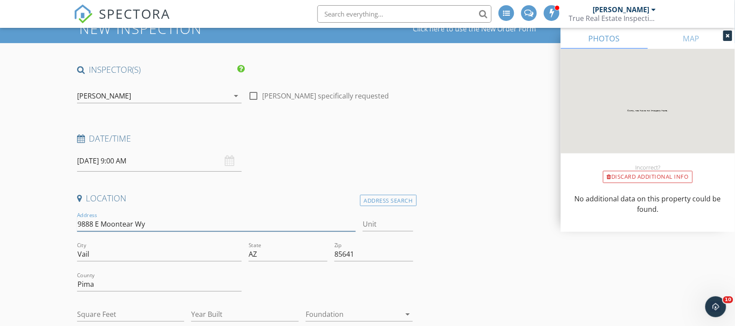
click at [81, 223] on input "9888 E Moontear Wy" at bounding box center [216, 224] width 279 height 14
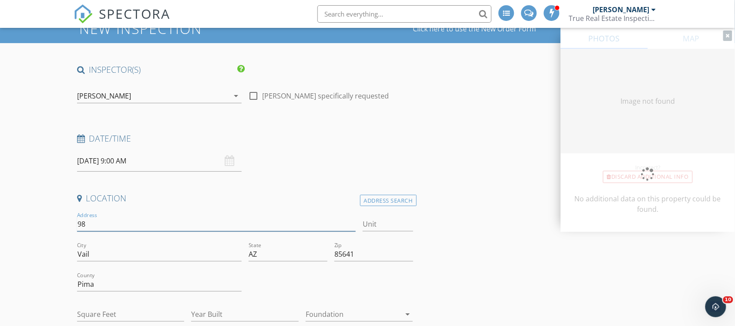
type input "9"
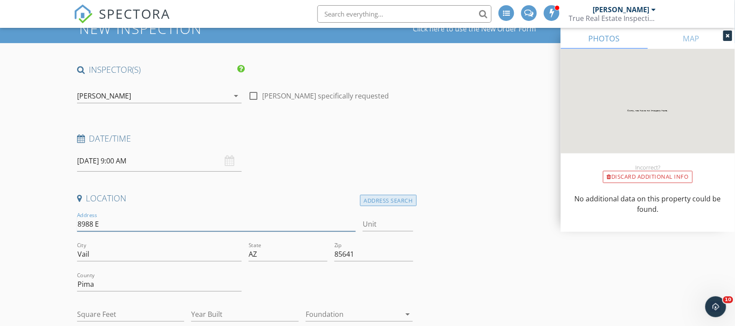
type input "8988 E"
click at [386, 201] on div "Address Search" at bounding box center [388, 201] width 57 height 12
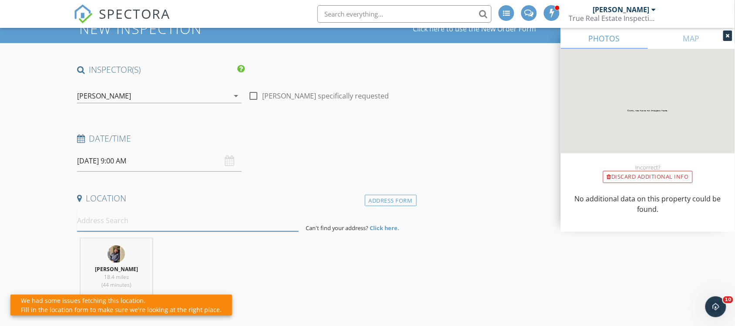
click at [283, 221] on input at bounding box center [188, 220] width 222 height 21
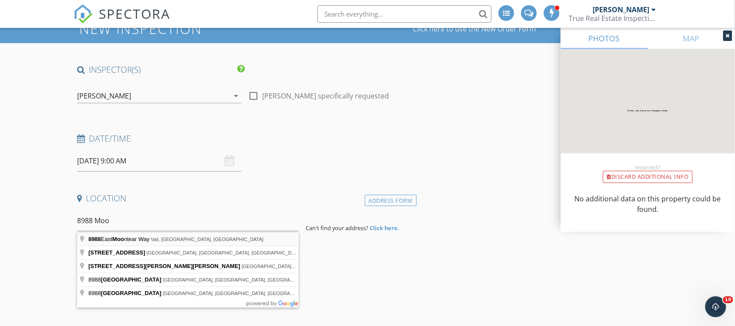
type input "8988 East Moontear Way, Vail, AZ, USA"
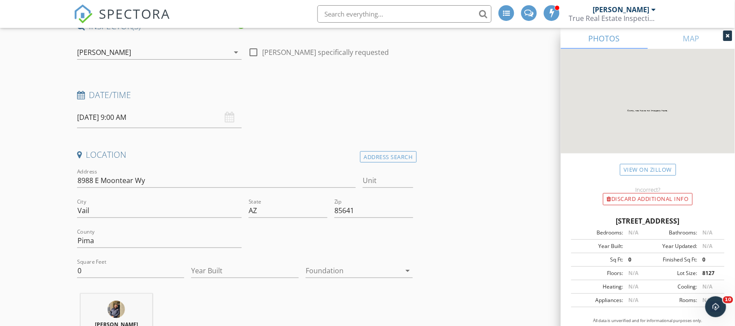
scroll to position [85, 0]
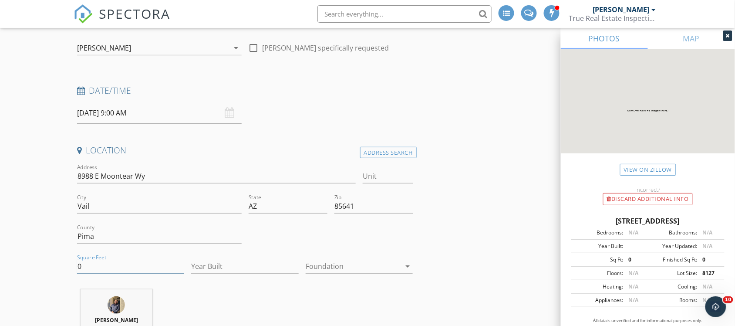
click at [138, 261] on input "0" at bounding box center [130, 266] width 107 height 14
type input "2749"
click at [232, 265] on input "Year Built" at bounding box center [244, 266] width 107 height 14
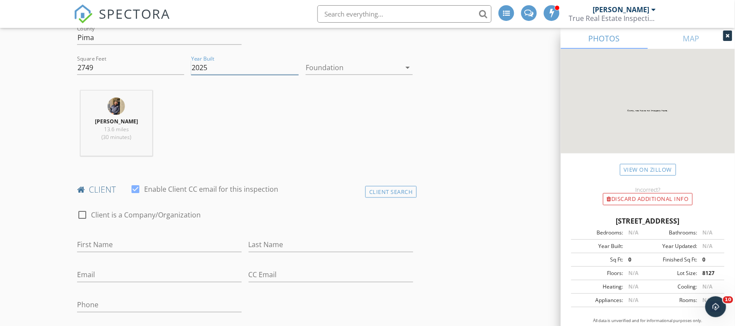
scroll to position [284, 0]
type input "2025"
click at [181, 245] on input "First Name" at bounding box center [159, 244] width 165 height 14
type input "Anthony & Connie"
type input "Coles"
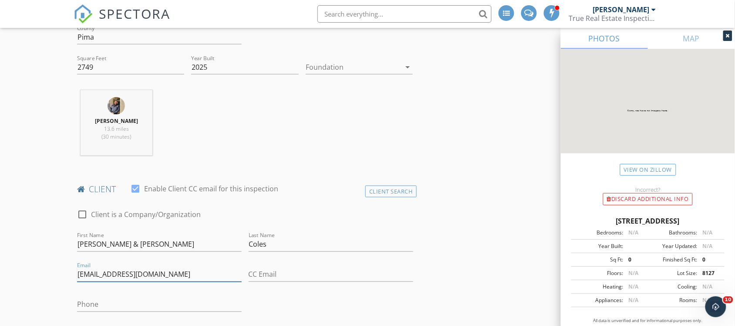
type input "connierosas3@gmail.com"
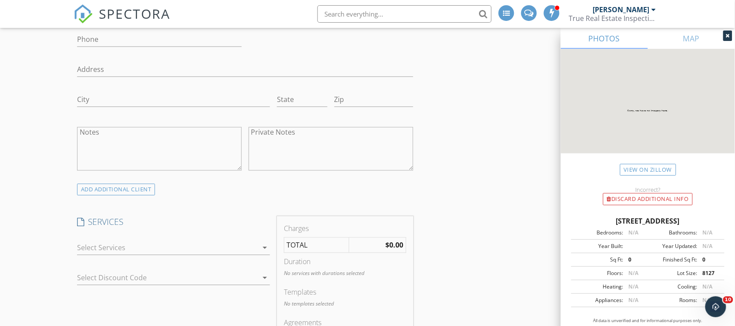
scroll to position [560, 0]
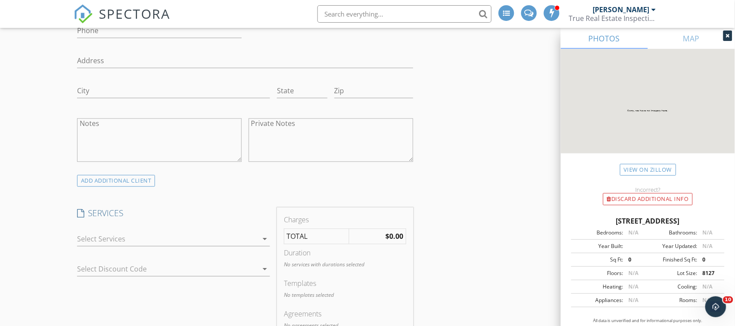
type input "acoles520@gmail.com"
click at [235, 238] on div at bounding box center [167, 239] width 181 height 14
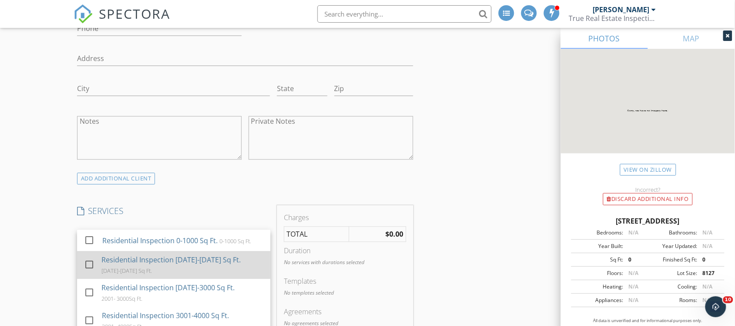
scroll to position [29, 0]
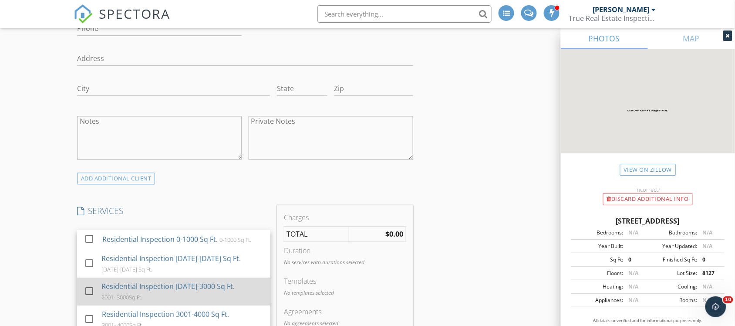
click at [205, 288] on div "Residential Inspection [DATE]-3000 Sq Ft." at bounding box center [167, 286] width 133 height 10
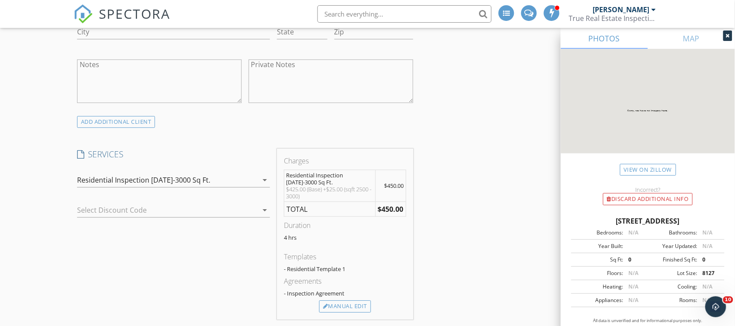
scroll to position [618, 0]
click at [351, 302] on div "Manual Edit" at bounding box center [345, 304] width 52 height 12
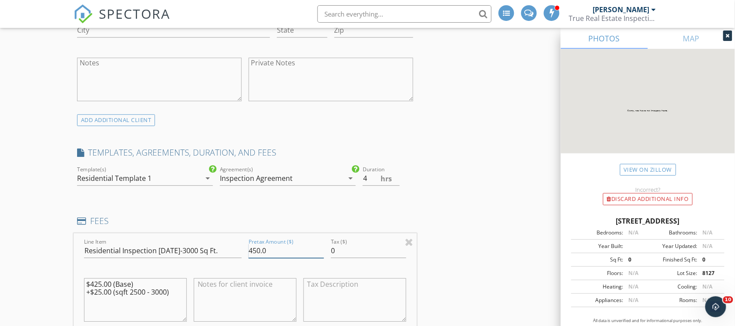
click at [258, 253] on input "450.0" at bounding box center [285, 250] width 75 height 14
type input "475.0"
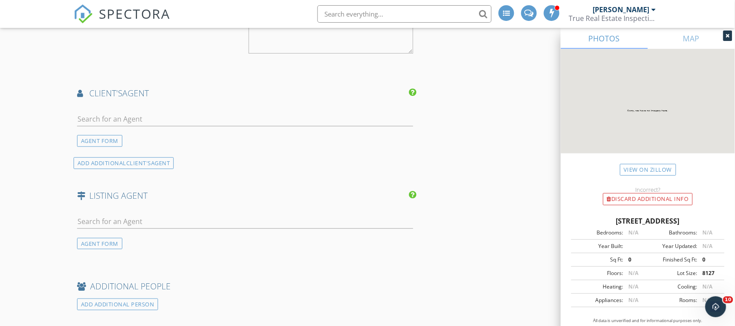
scroll to position [1108, 0]
click at [304, 125] on input "text" at bounding box center [245, 121] width 336 height 14
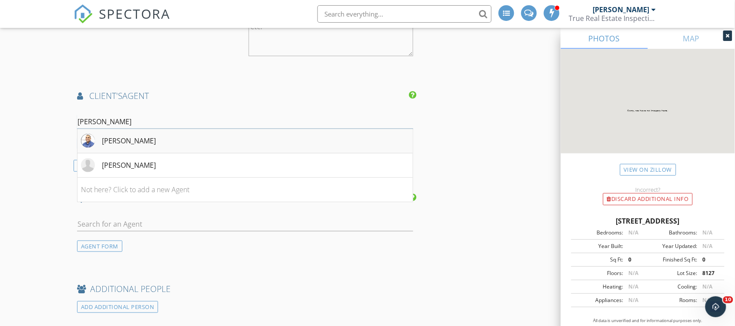
type input "javier"
click at [273, 147] on li "[PERSON_NAME]" at bounding box center [244, 141] width 335 height 24
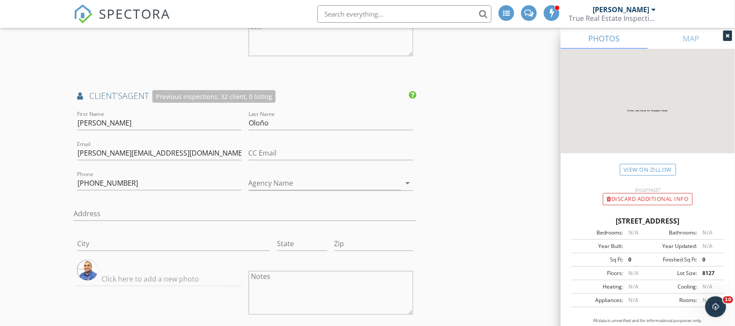
click at [447, 170] on div "INSPECTOR(S) check_box Edgar Garcia PRIMARY Edgar Garcia arrow_drop_down check_…" at bounding box center [368, 23] width 588 height 2060
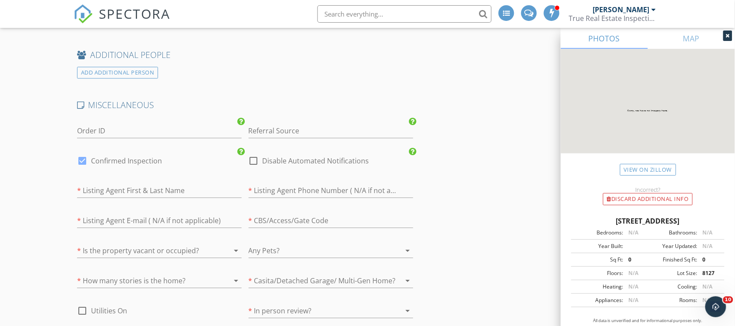
scroll to position [1857, 0]
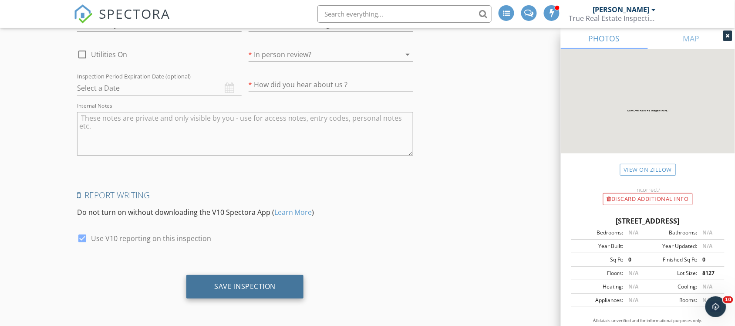
click at [282, 289] on div "Save Inspection" at bounding box center [244, 287] width 117 height 24
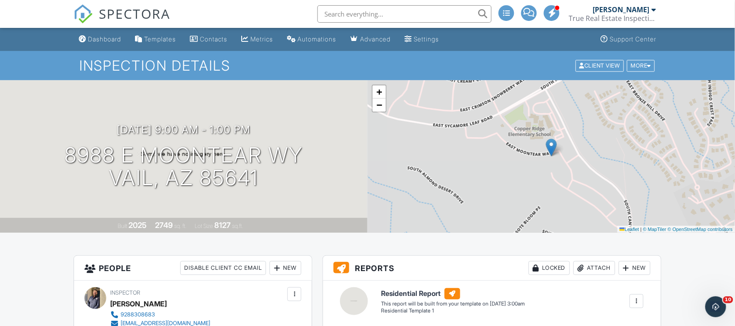
click at [651, 9] on div "[PERSON_NAME]" at bounding box center [623, 9] width 63 height 9
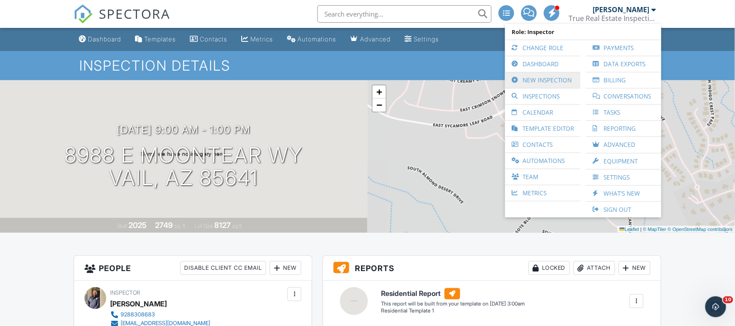
click at [531, 84] on link "New Inspection" at bounding box center [542, 80] width 67 height 16
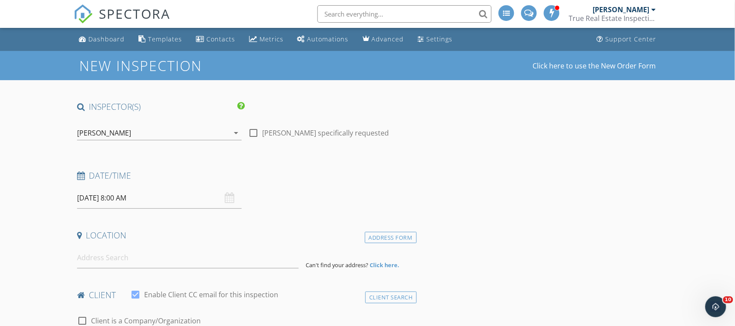
click at [229, 197] on div "[DATE] 8:00 AM" at bounding box center [159, 197] width 165 height 21
click at [193, 192] on input "[DATE] 8:00 AM" at bounding box center [159, 197] width 165 height 21
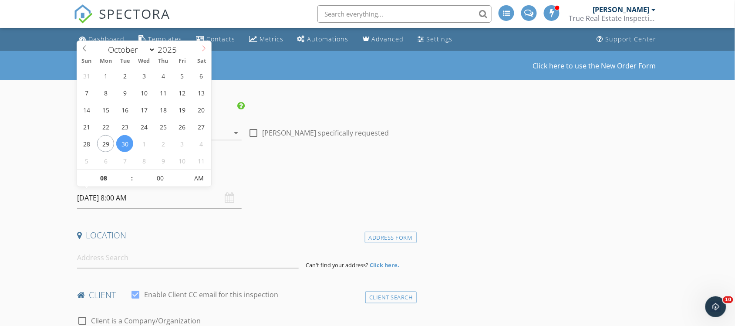
click at [205, 44] on span at bounding box center [203, 47] width 15 height 12
select select "11"
click at [205, 44] on span at bounding box center [203, 47] width 15 height 12
type input "12/05/2025 8:00 AM"
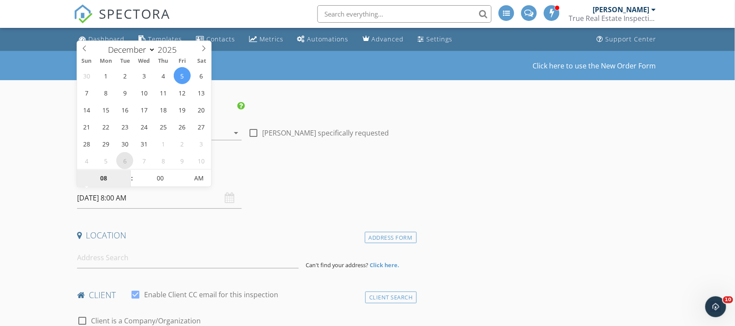
type input "9"
type input "12/05/2025 9:00 AM"
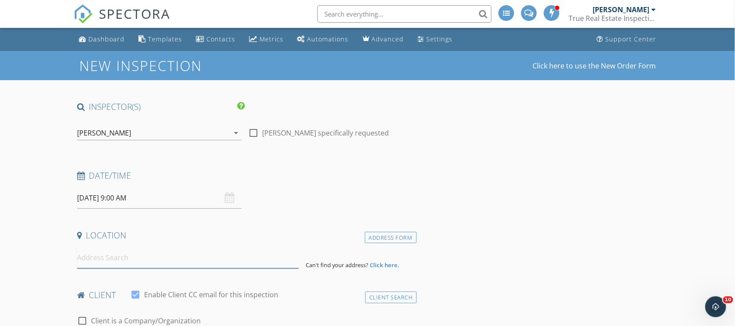
click at [203, 262] on input at bounding box center [188, 257] width 222 height 21
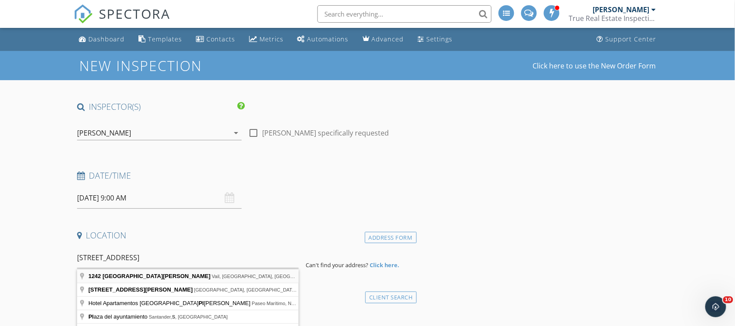
type input "1242 South Nedra Place, Vail, AZ, USA"
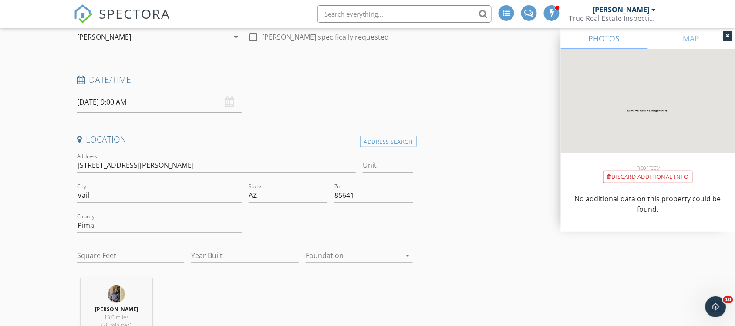
scroll to position [103, 0]
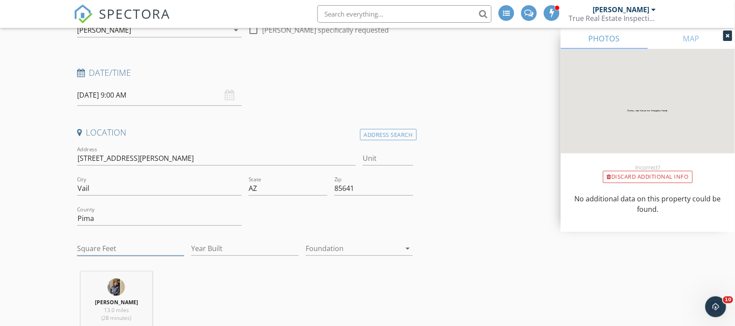
click at [139, 245] on input "Square Feet" at bounding box center [130, 248] width 107 height 14
type input "1423"
click at [269, 250] on input "Year Built" at bounding box center [244, 248] width 107 height 14
type input "2024"
click at [277, 275] on div "Edgar Garcia 13.0 miles (28 minutes)" at bounding box center [245, 307] width 343 height 72
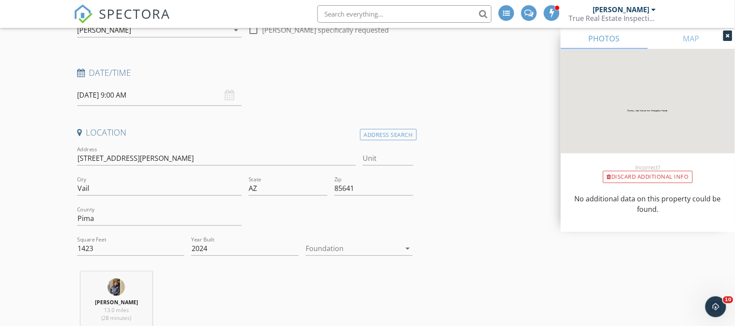
scroll to position [242, 0]
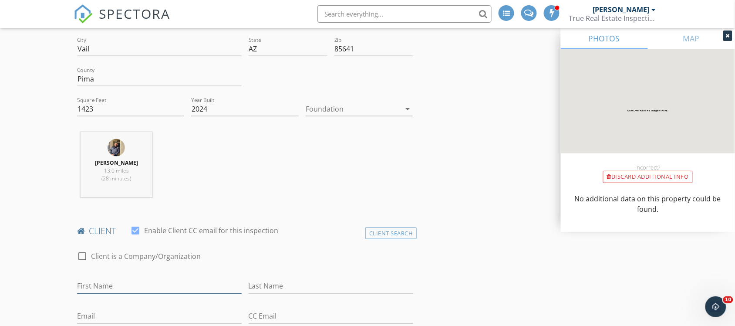
click at [151, 285] on input "First Name" at bounding box center [159, 286] width 165 height 14
type input "Jacob"
type input "Ruhle"
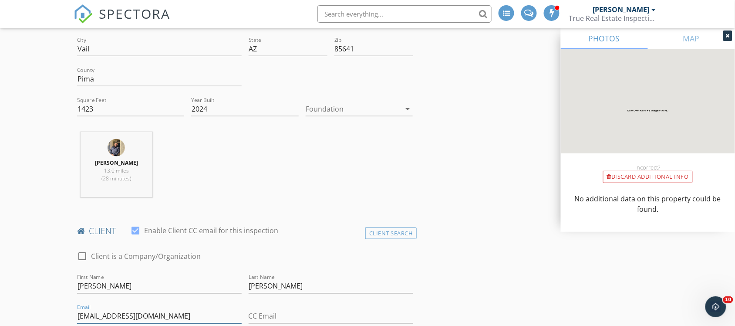
type input "jacobruhle4@gmail.com"
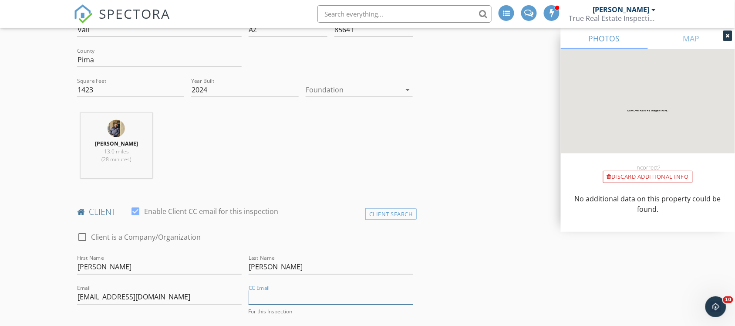
scroll to position [279, 0]
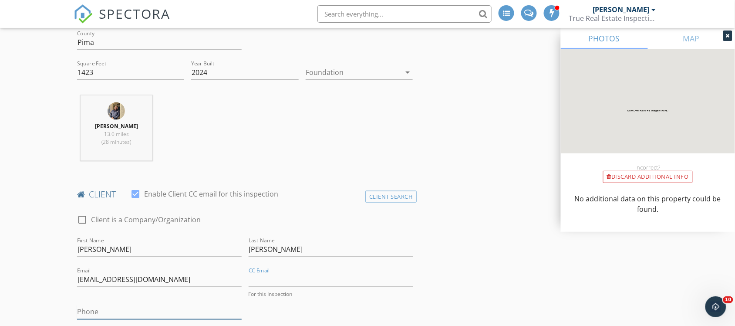
click at [129, 308] on input "Phone" at bounding box center [159, 312] width 165 height 14
type input "520-310-8336"
click at [358, 306] on div "check_box_outline_blank Client is a Company/Organization First Name Jacob Last …" at bounding box center [245, 330] width 343 height 248
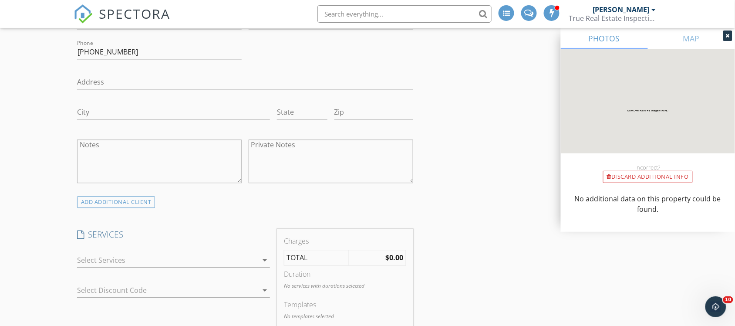
scroll to position [537, 0]
click at [265, 257] on icon "arrow_drop_down" at bounding box center [264, 259] width 10 height 10
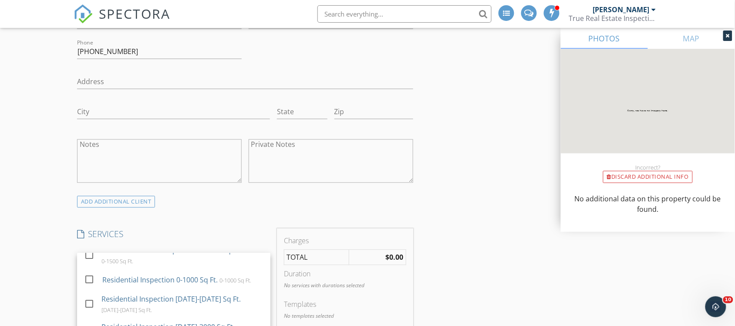
scroll to position [9, 0]
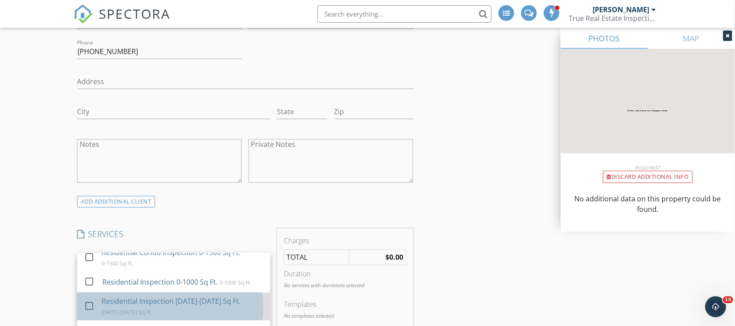
click at [200, 303] on div "Residential Inspection [DATE]-[DATE] Sq Ft." at bounding box center [170, 300] width 139 height 10
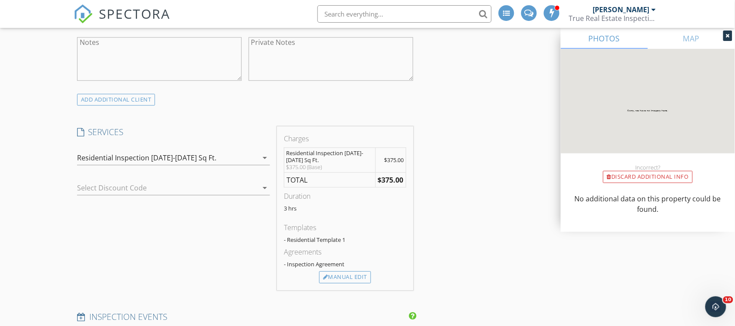
scroll to position [639, 0]
click at [349, 277] on div "Manual Edit" at bounding box center [345, 276] width 52 height 12
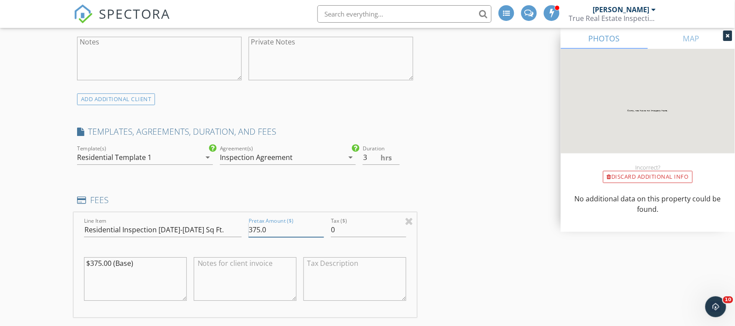
click at [259, 231] on input "375.0" at bounding box center [285, 229] width 75 height 14
type input "400.0"
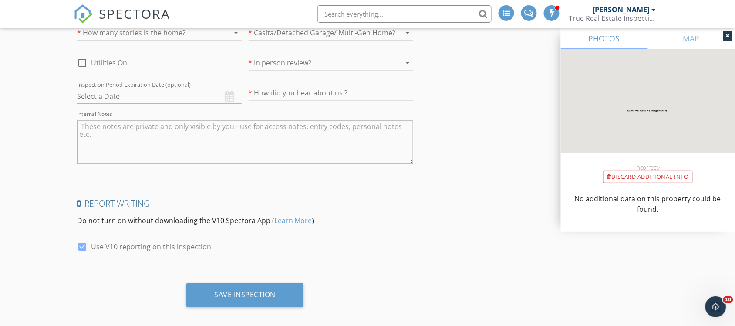
scroll to position [1600, 0]
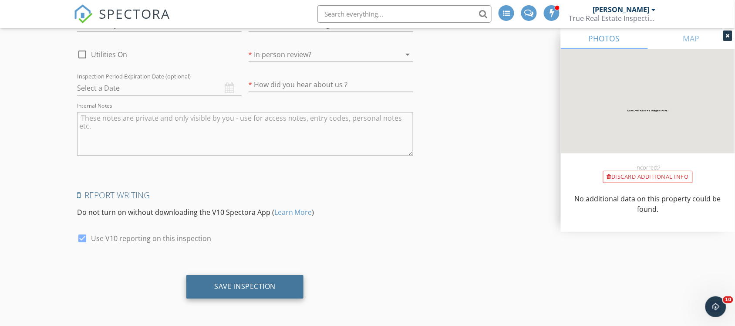
click at [285, 278] on div "Save Inspection" at bounding box center [244, 287] width 117 height 24
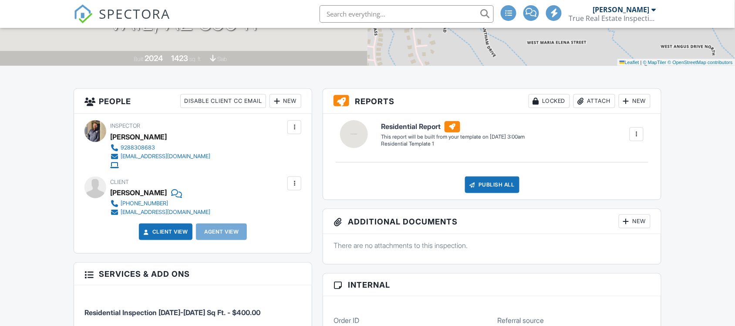
scroll to position [168, 0]
